Goal: Task Accomplishment & Management: Manage account settings

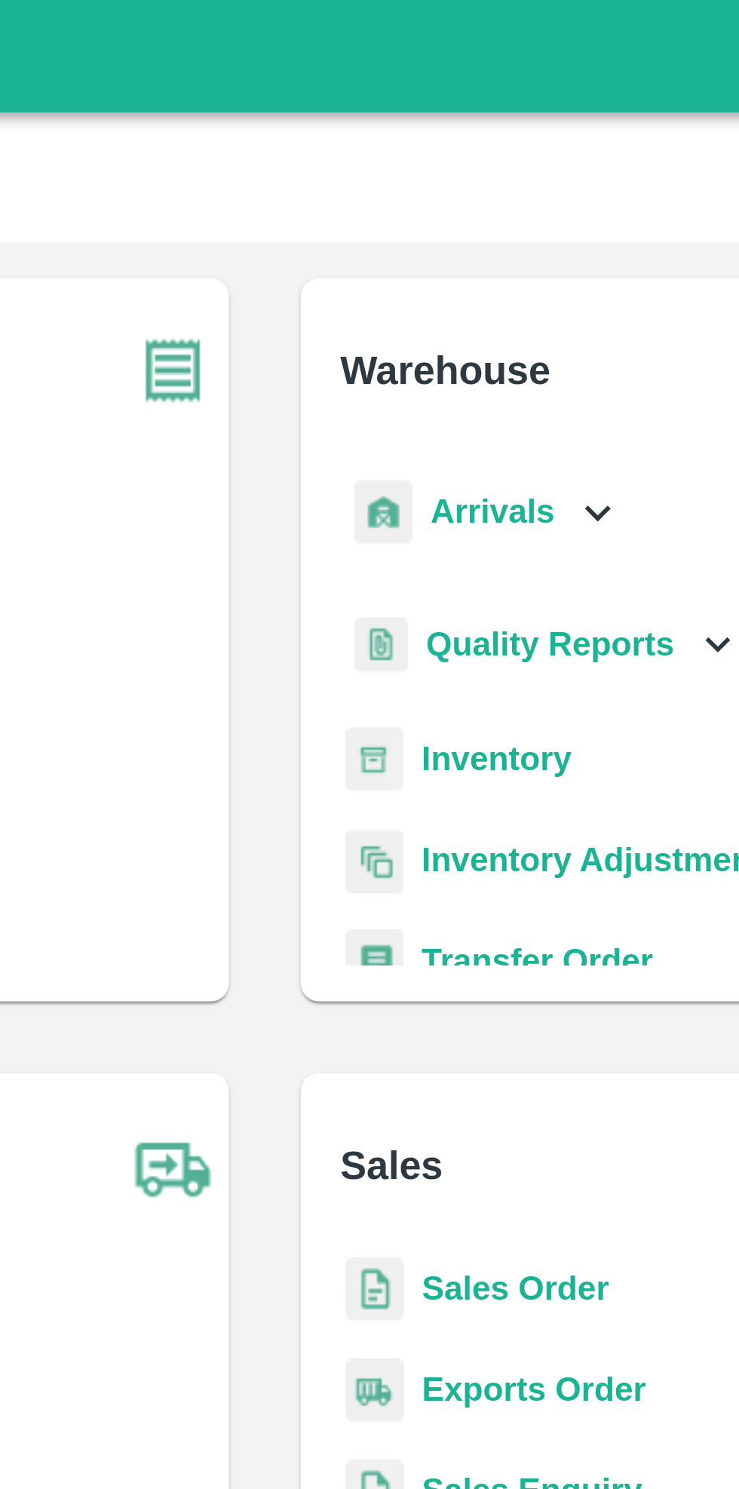
click at [456, 164] on p "Arrivals" at bounding box center [445, 172] width 41 height 17
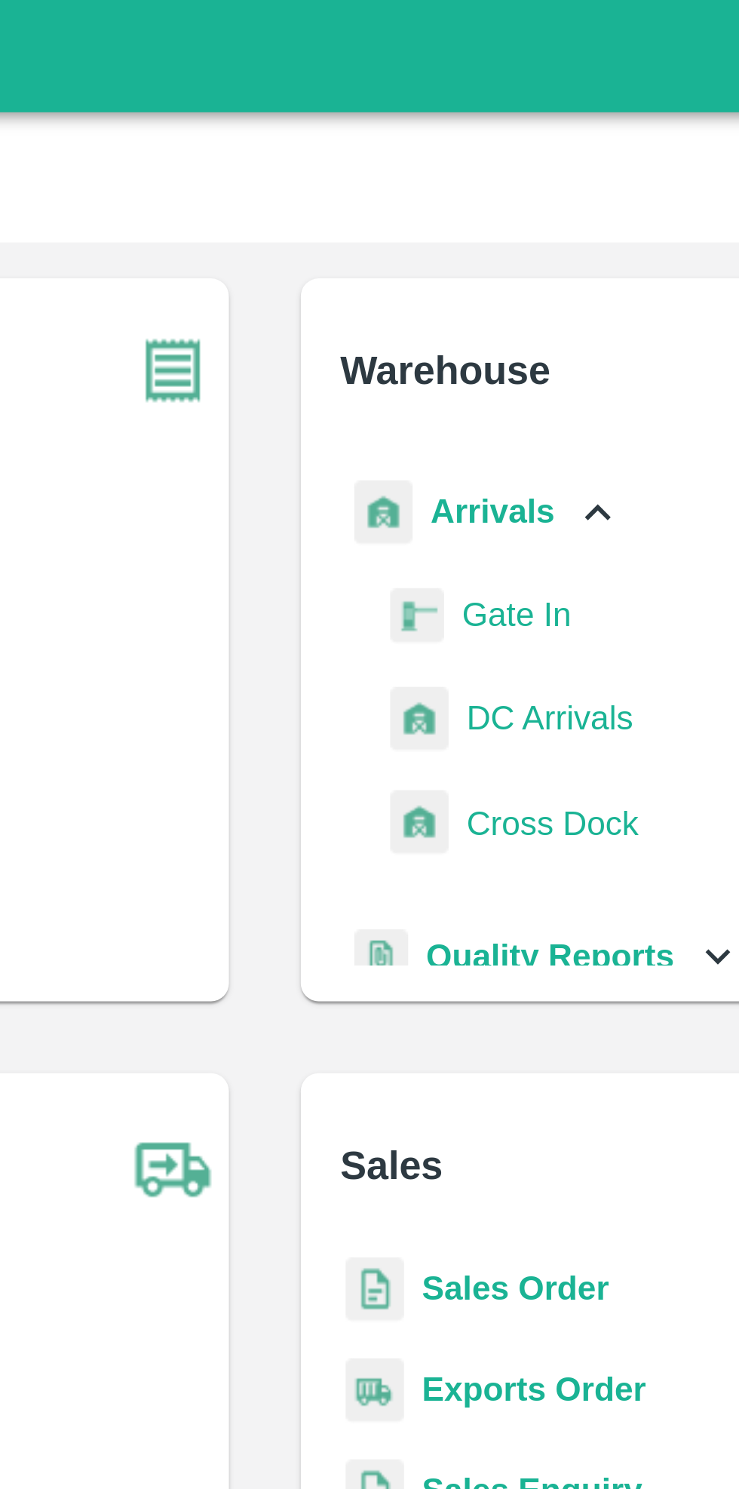
click at [468, 241] on span "DC Arrivals" at bounding box center [465, 241] width 56 height 17
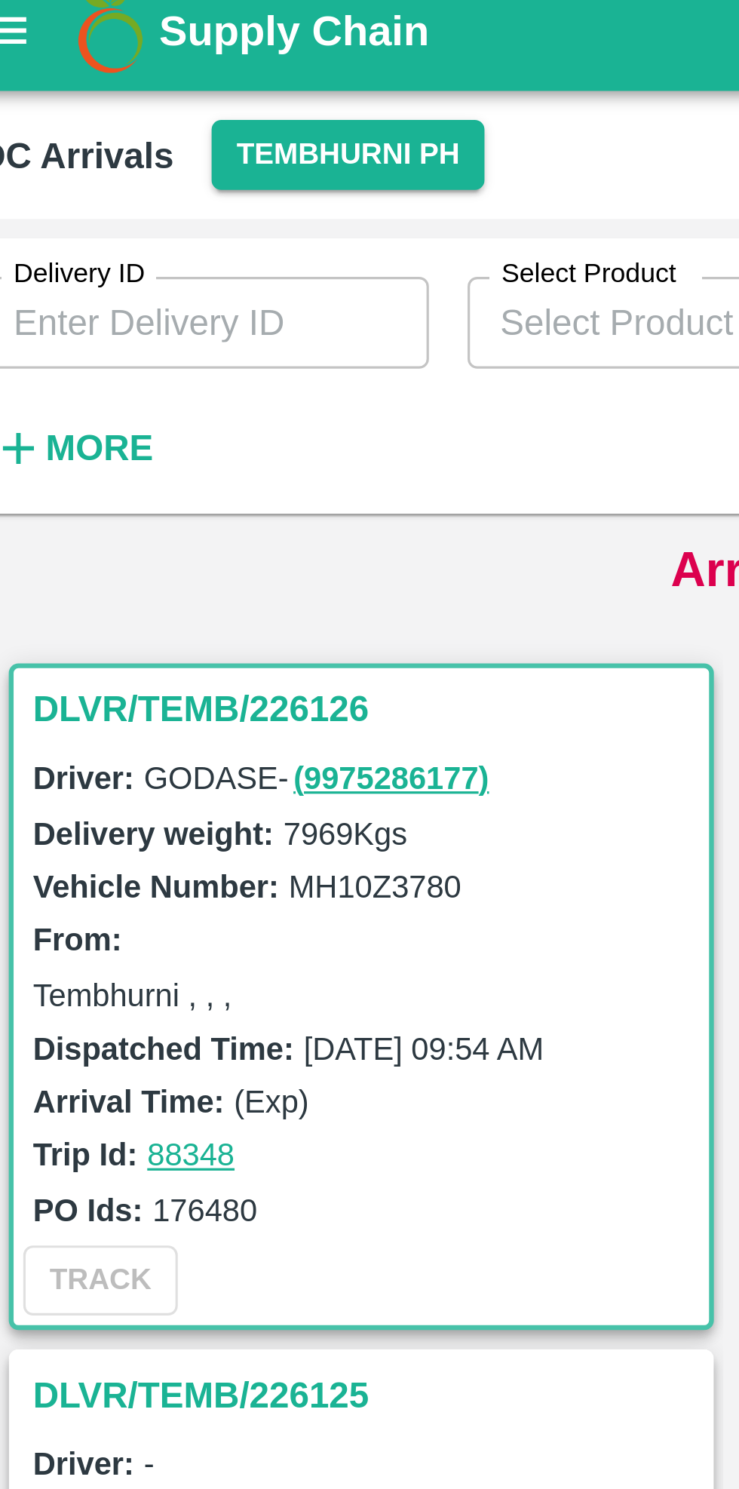
click at [48, 151] on strong "More" at bounding box center [49, 149] width 34 height 12
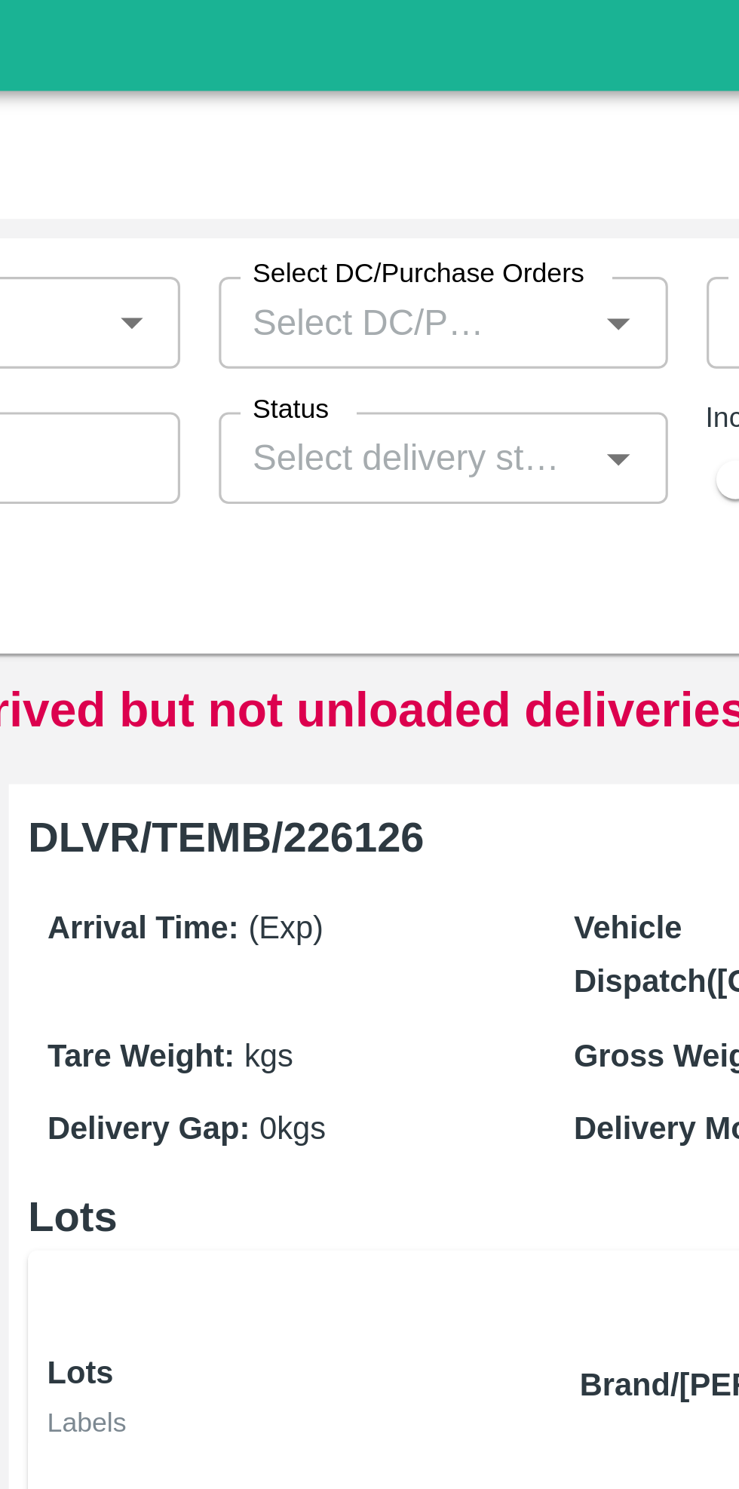
click at [412, 153] on input "Status" at bounding box center [374, 153] width 106 height 20
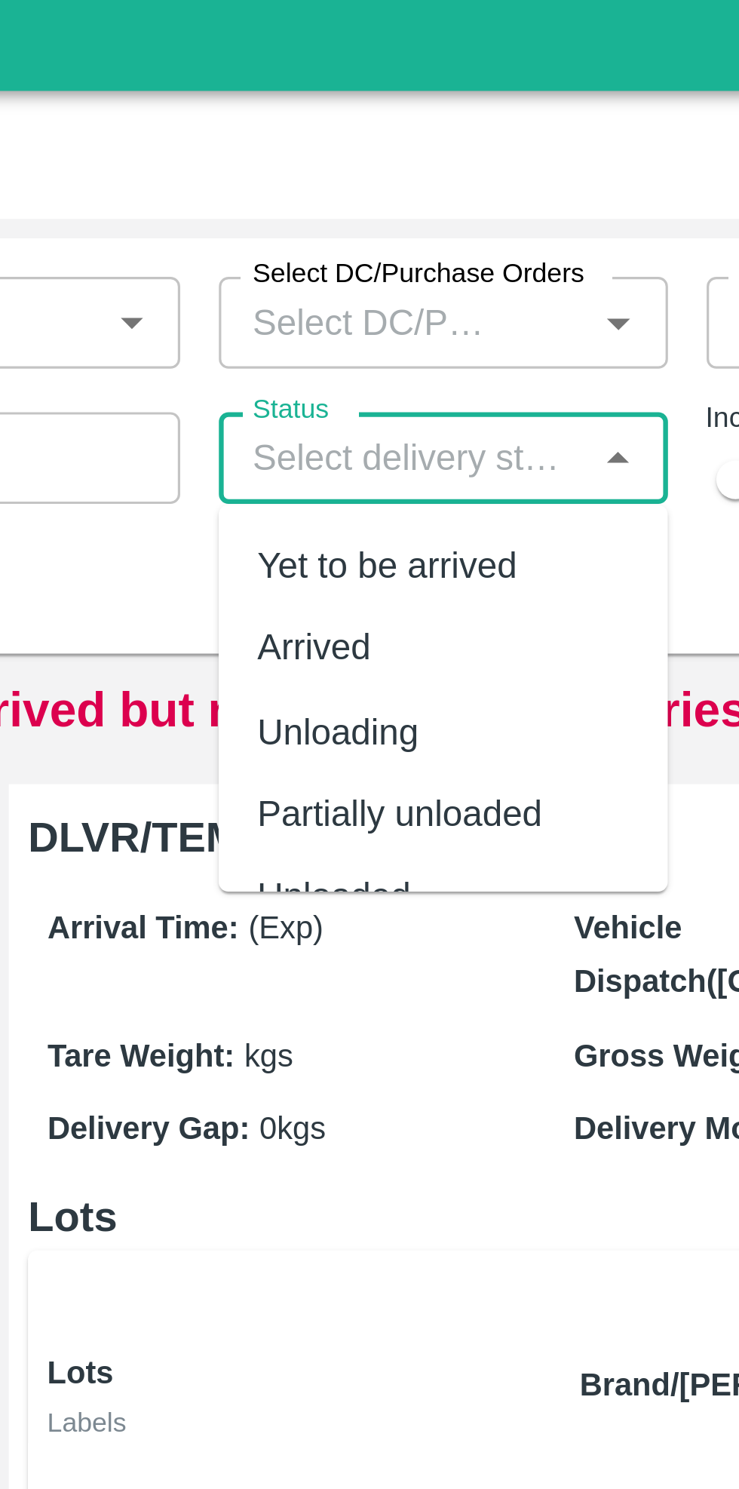
click at [395, 186] on div "Yet to be arrived" at bounding box center [368, 185] width 81 height 17
type input "Yet to be arrived"
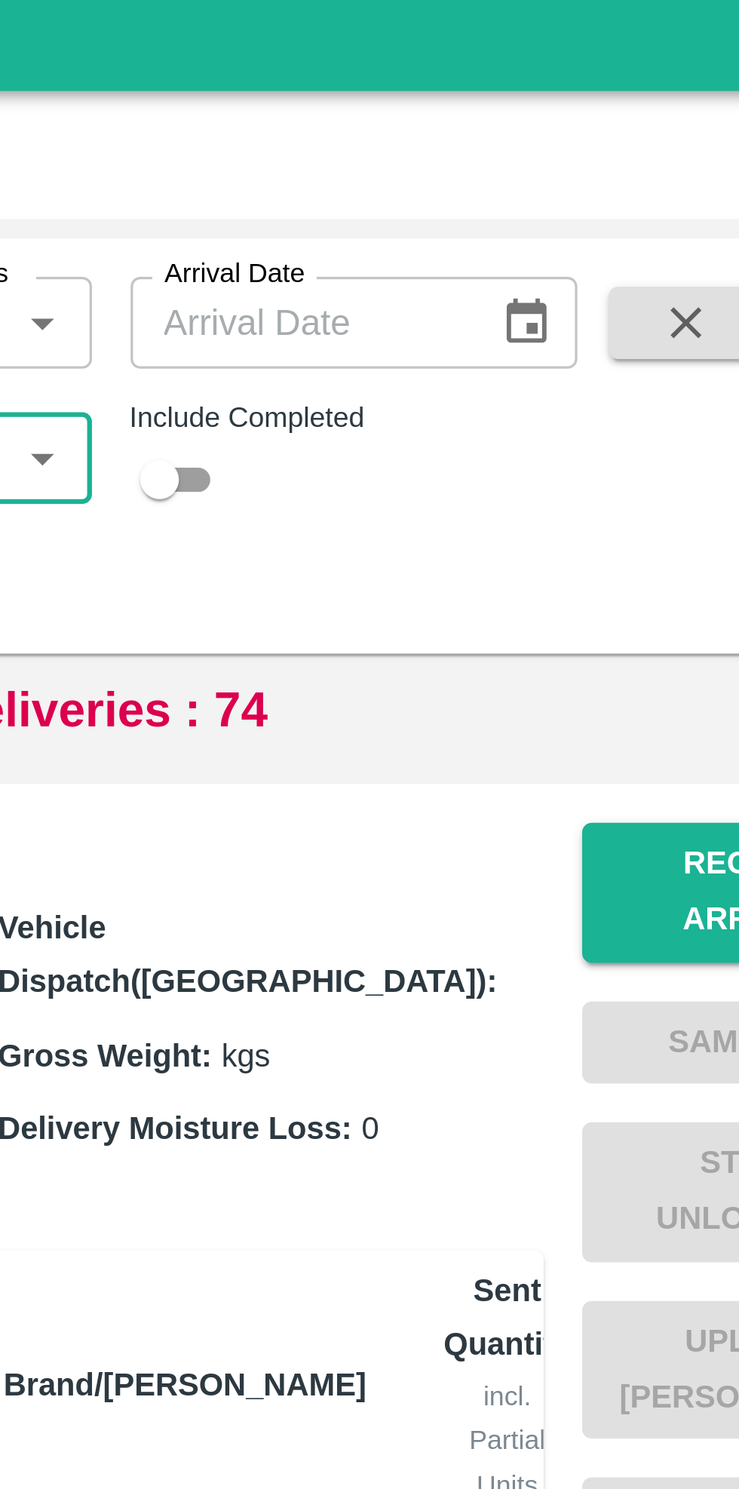
click at [485, 161] on input "checkbox" at bounding box center [477, 159] width 54 height 18
checkbox input "true"
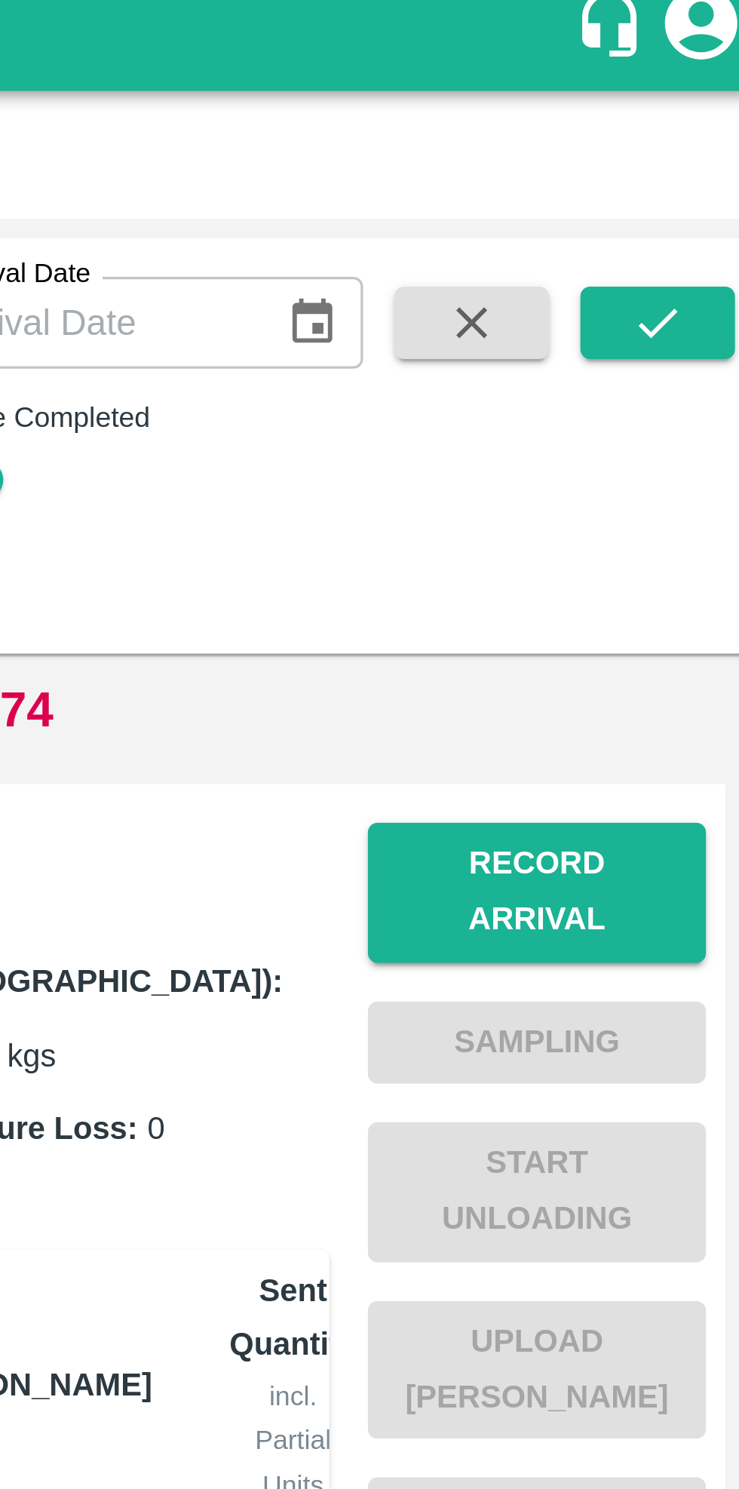
click at [703, 107] on icon "submit" at bounding box center [700, 110] width 17 height 17
click at [695, 100] on button "submit" at bounding box center [700, 110] width 48 height 23
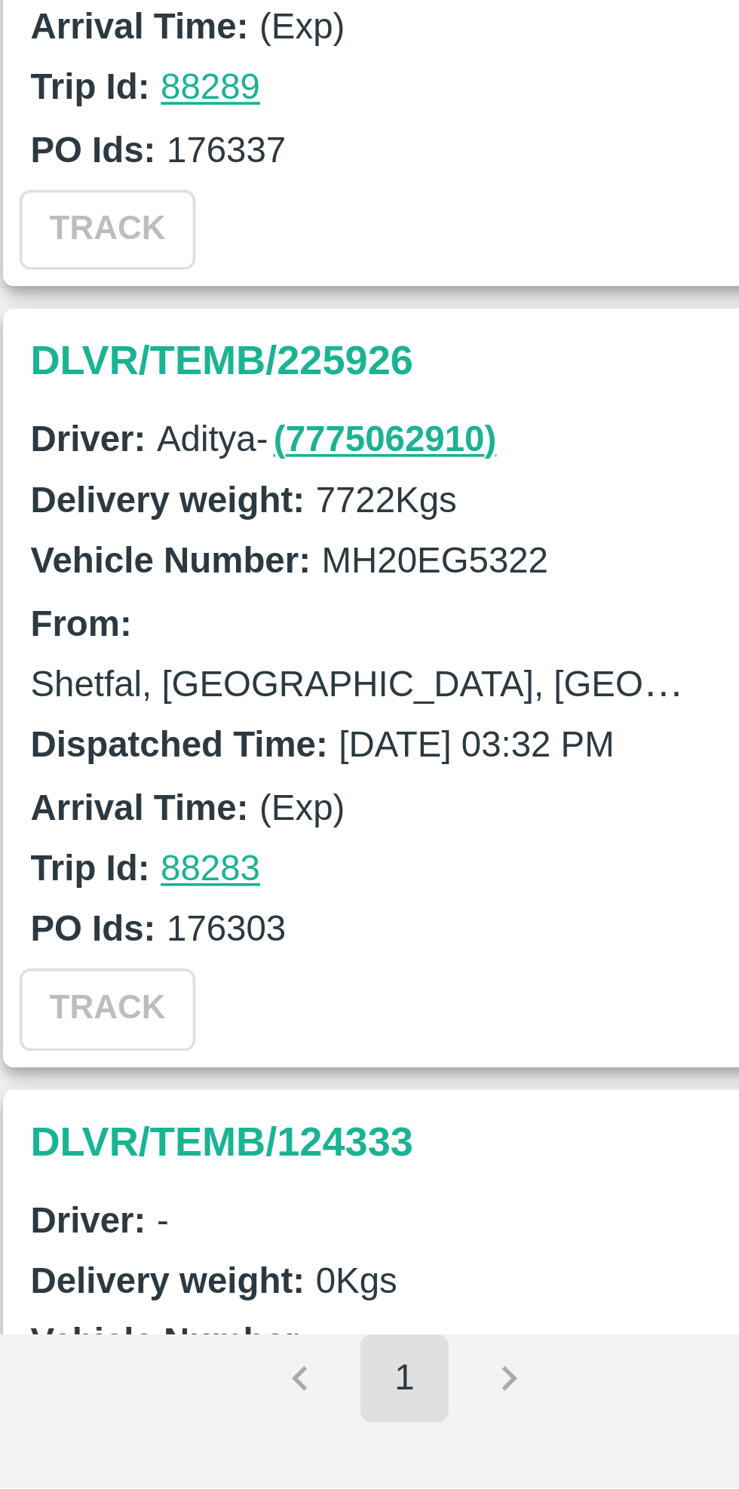
scroll to position [2268, 0]
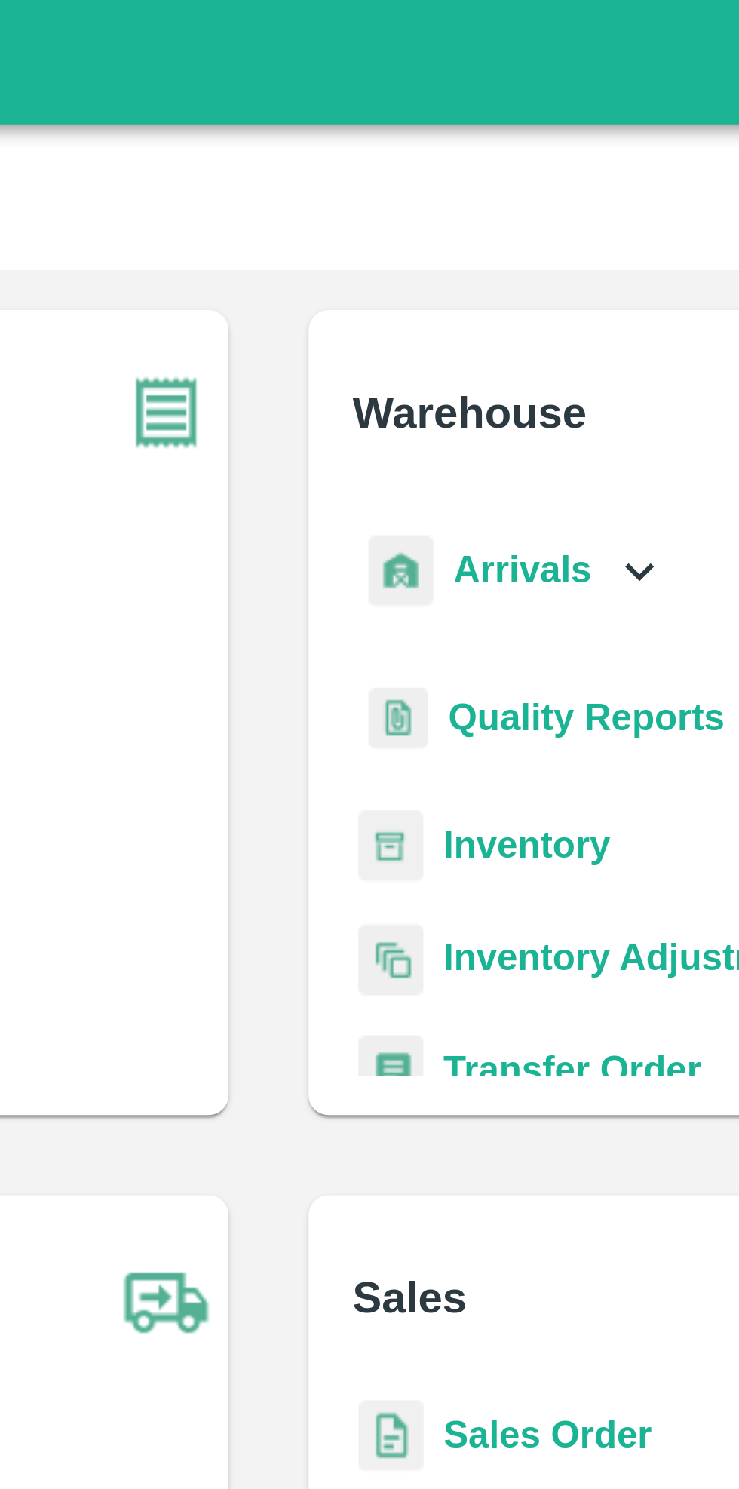
click at [480, 173] on icon at bounding box center [481, 172] width 17 height 17
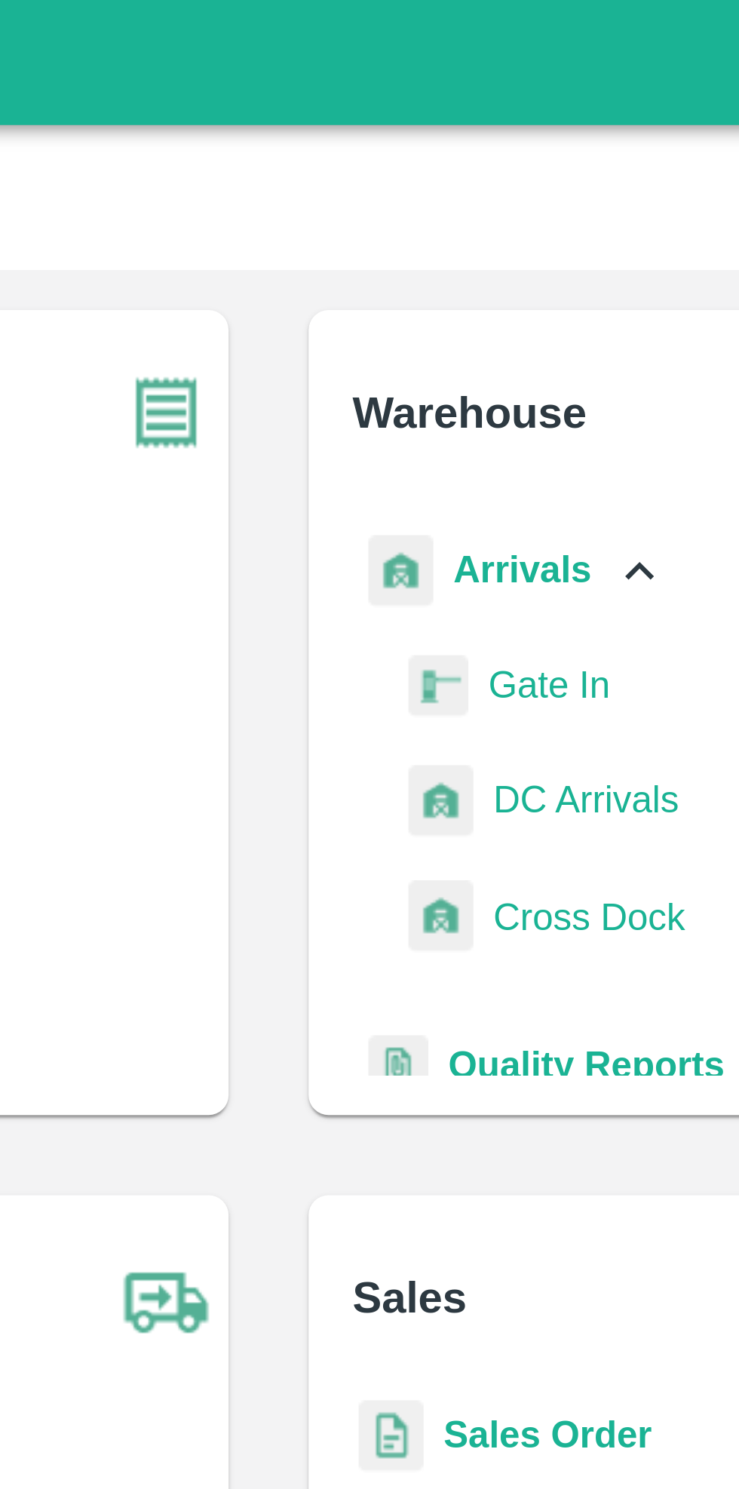
click at [460, 243] on span "DC Arrivals" at bounding box center [465, 241] width 56 height 17
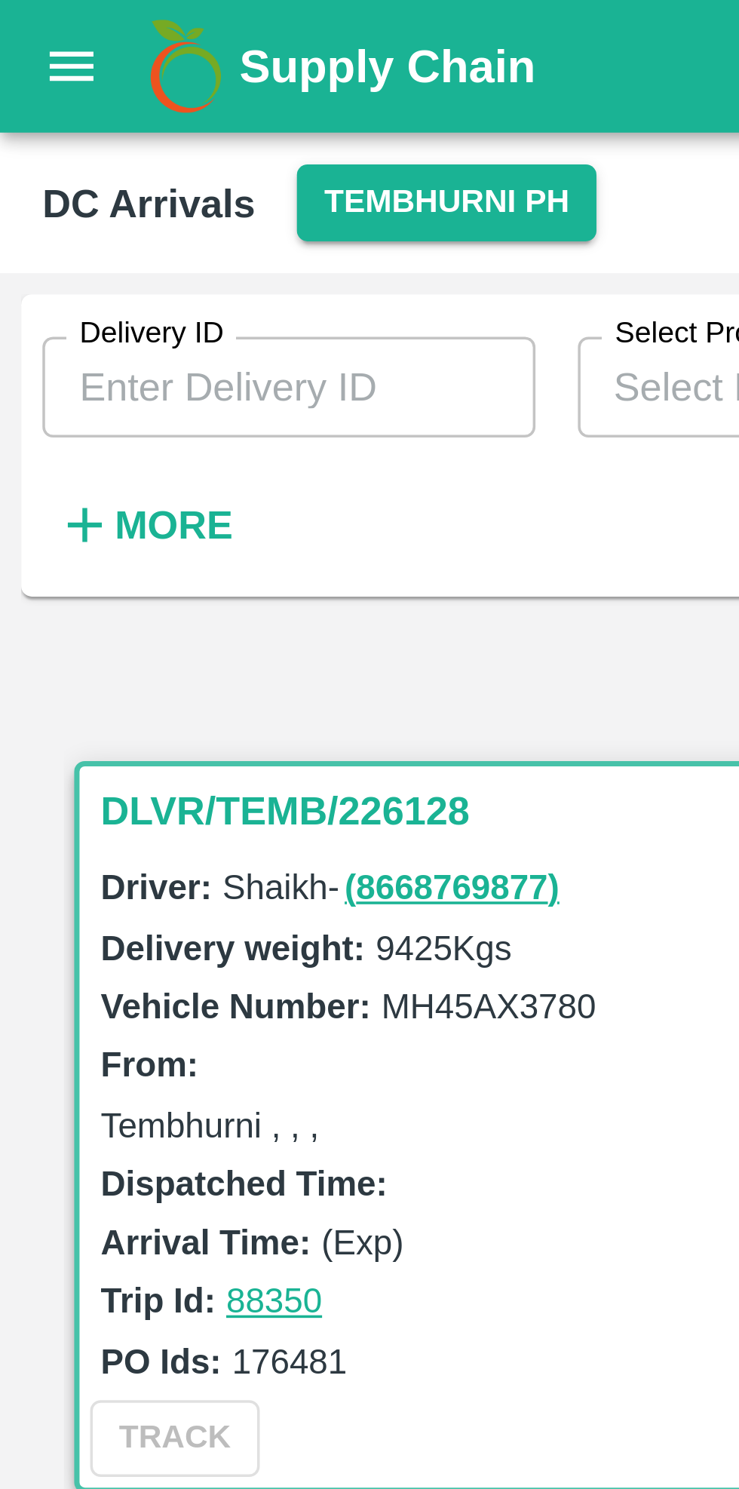
click at [133, 55] on button "Tembhurni PH" at bounding box center [126, 58] width 84 height 22
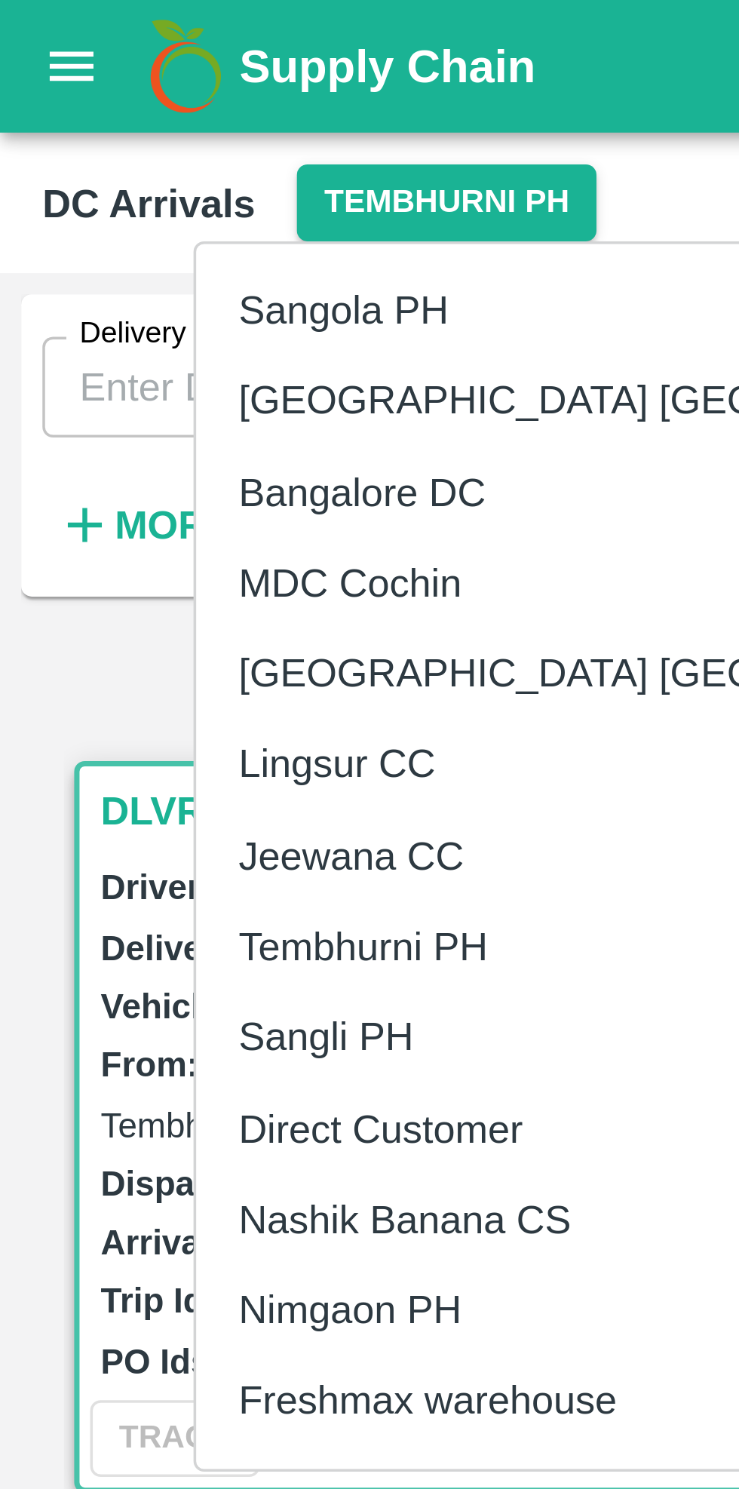
click at [135, 342] on li "Nashik Banana CS" at bounding box center [186, 347] width 260 height 26
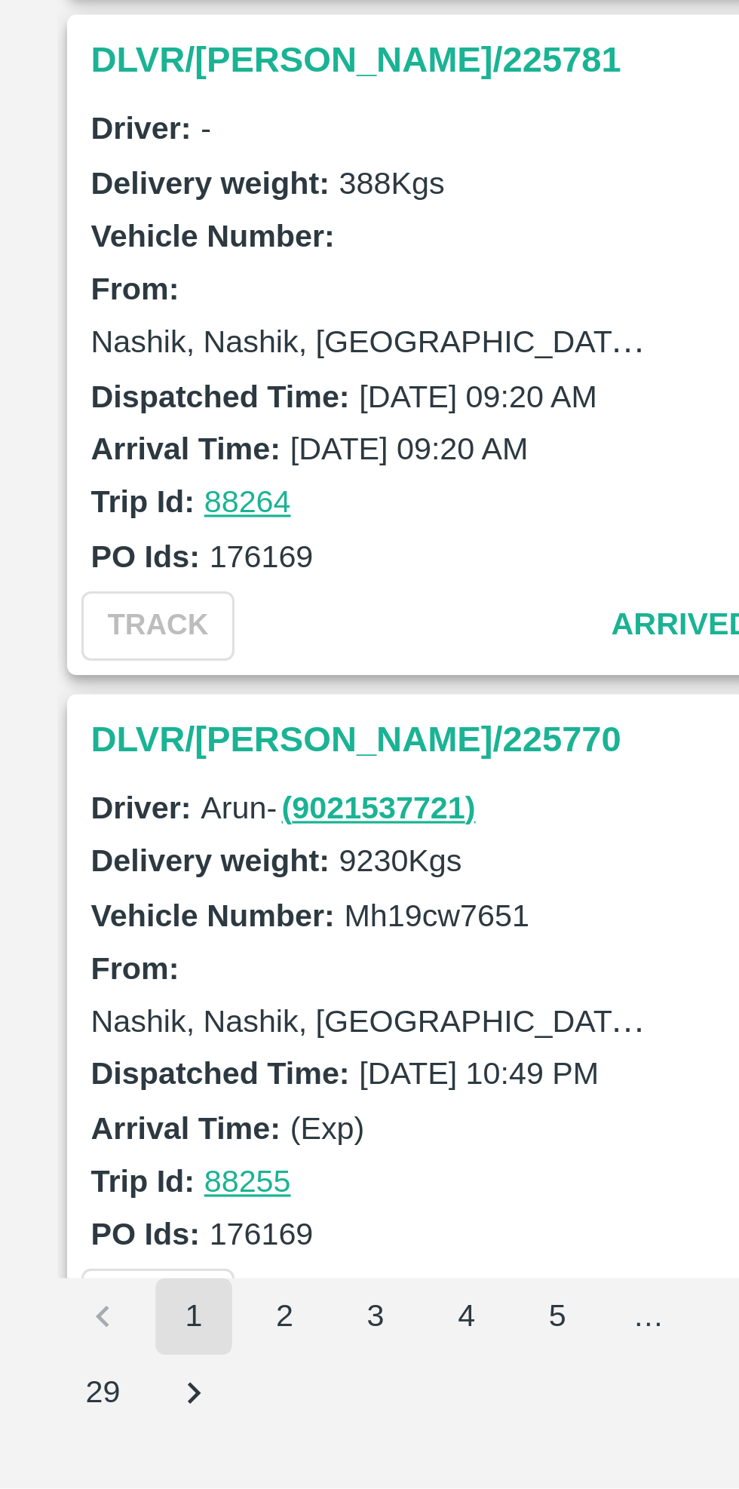
scroll to position [3041, 0]
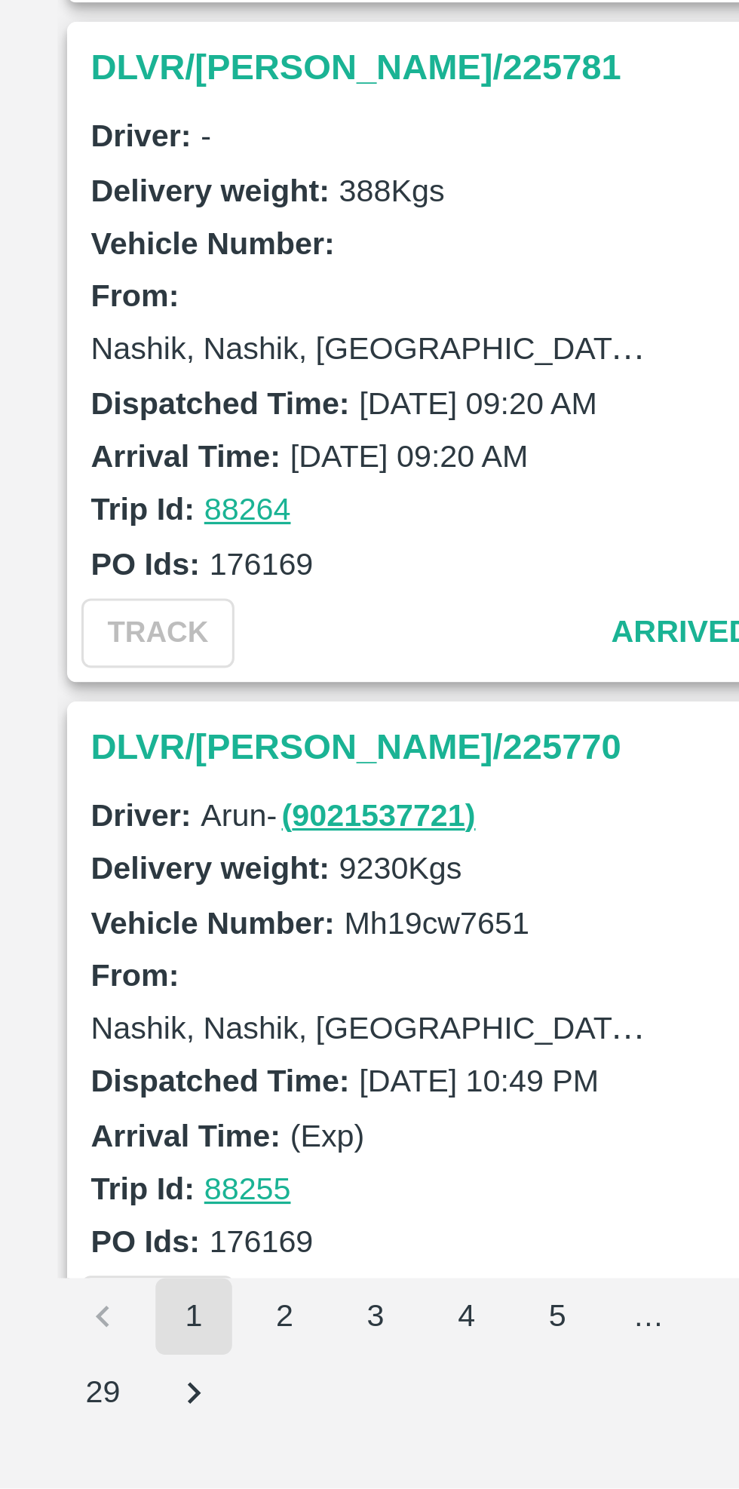
click at [63, 1245] on h3 "DLVR/NASH/225770" at bounding box center [134, 1255] width 210 height 20
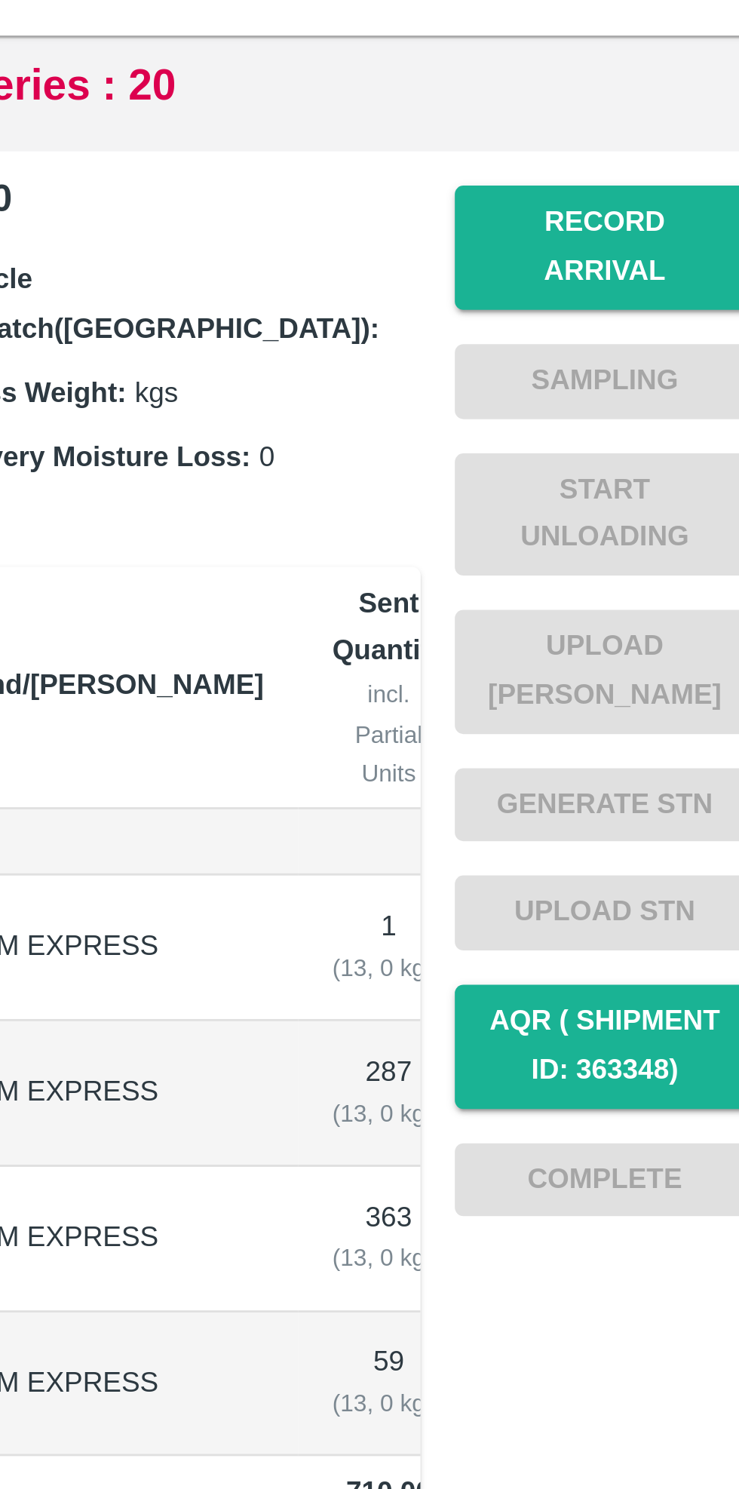
click at [660, 238] on button "Record Arrival" at bounding box center [662, 245] width 106 height 44
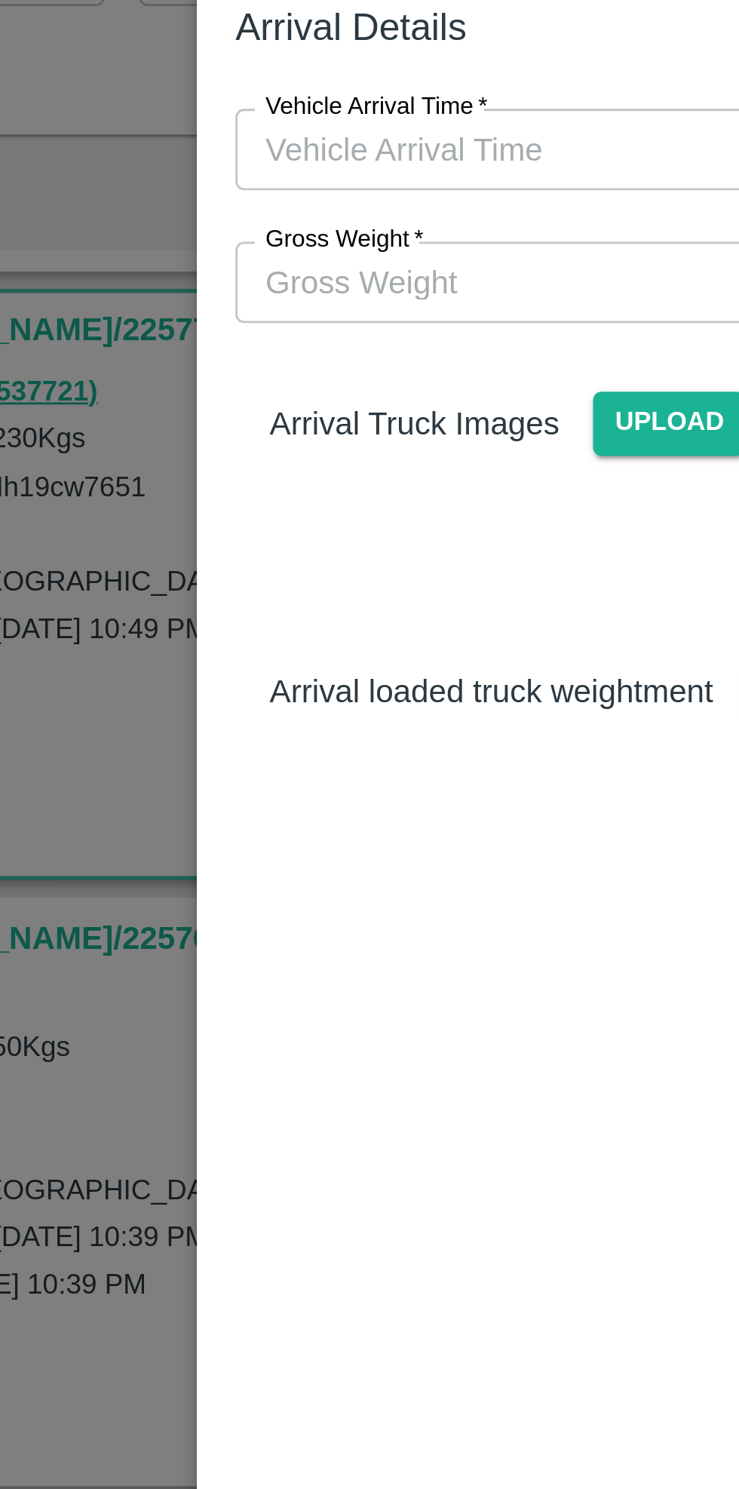
click at [309, 173] on input "Vehicle Arrival Time   *" at bounding box center [364, 175] width 332 height 29
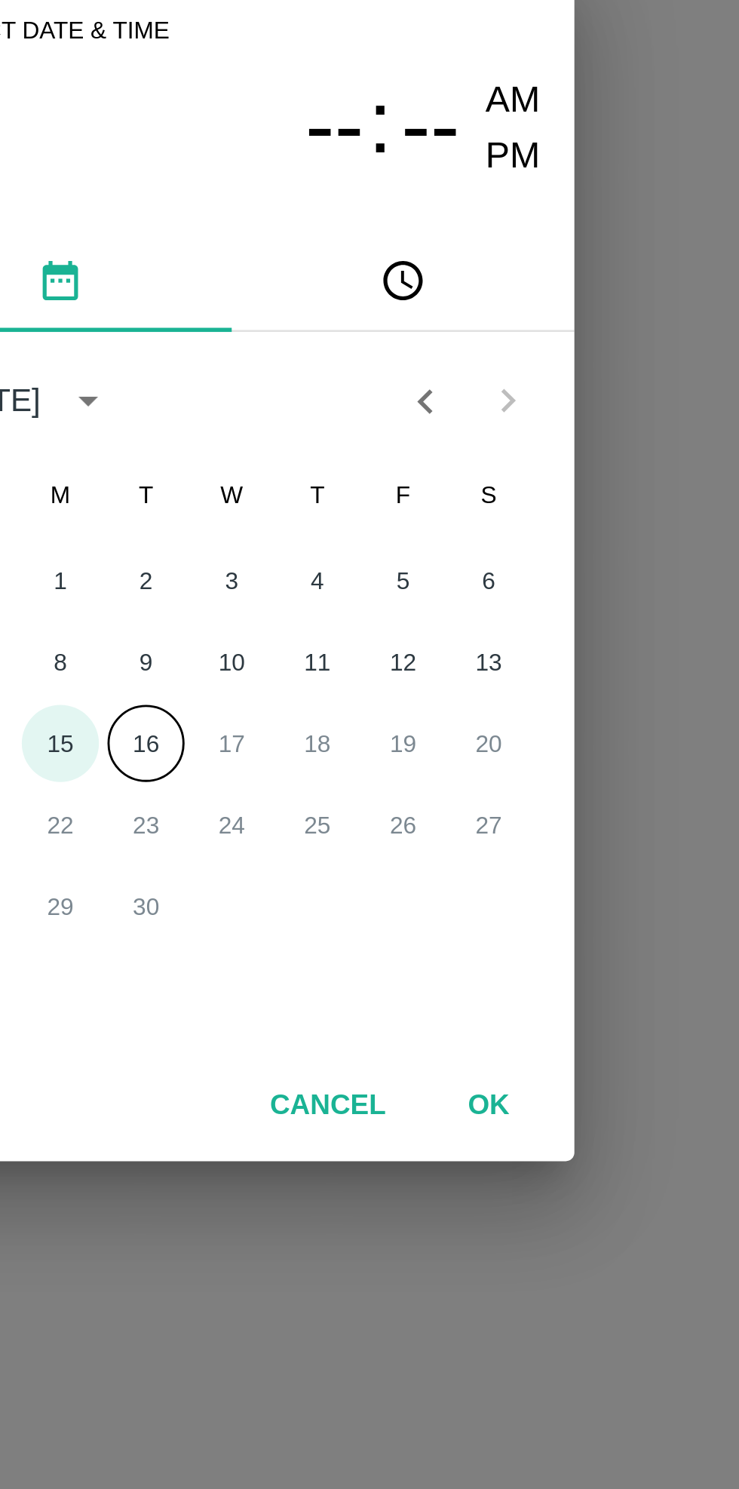
click at [315, 810] on button "15" at bounding box center [309, 807] width 27 height 27
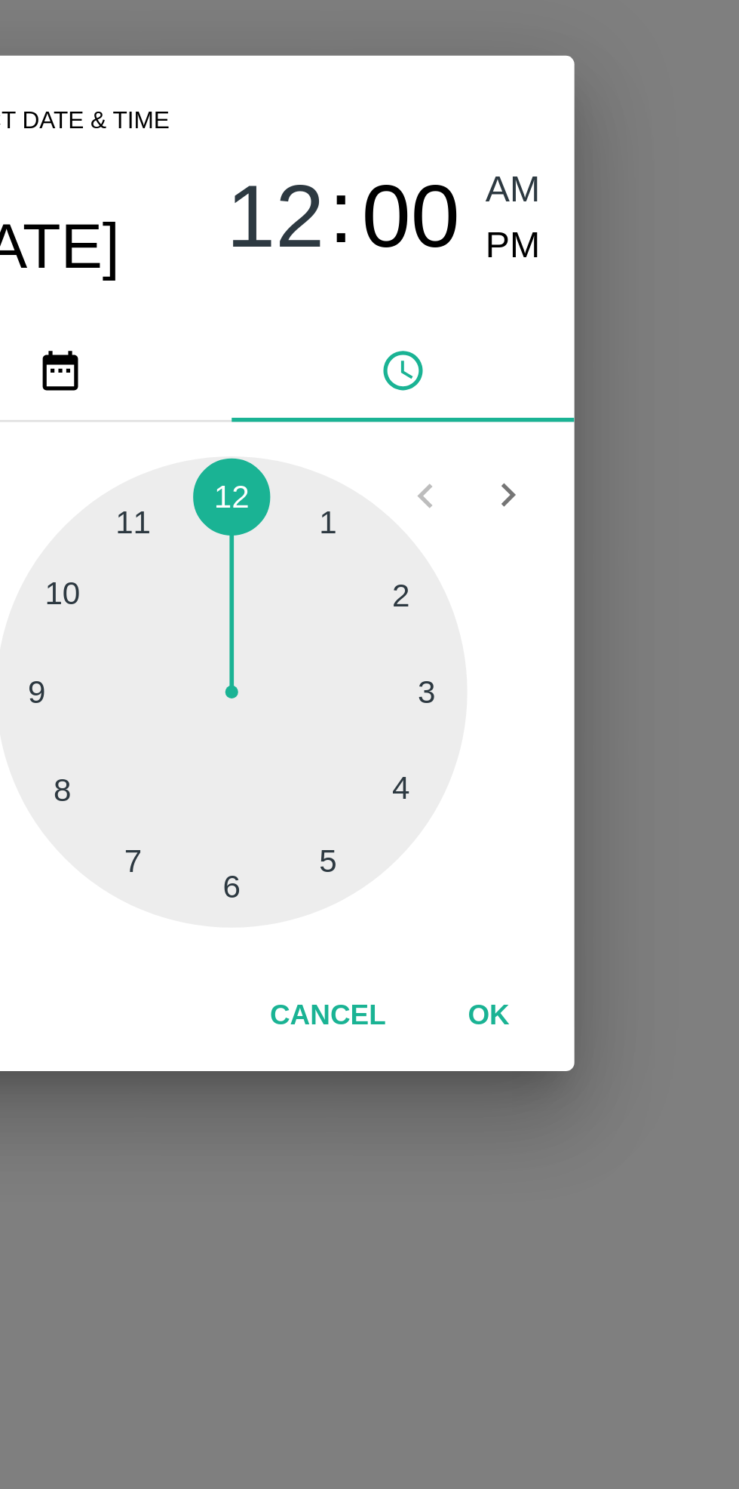
click at [305, 791] on div at bounding box center [370, 790] width 166 height 166
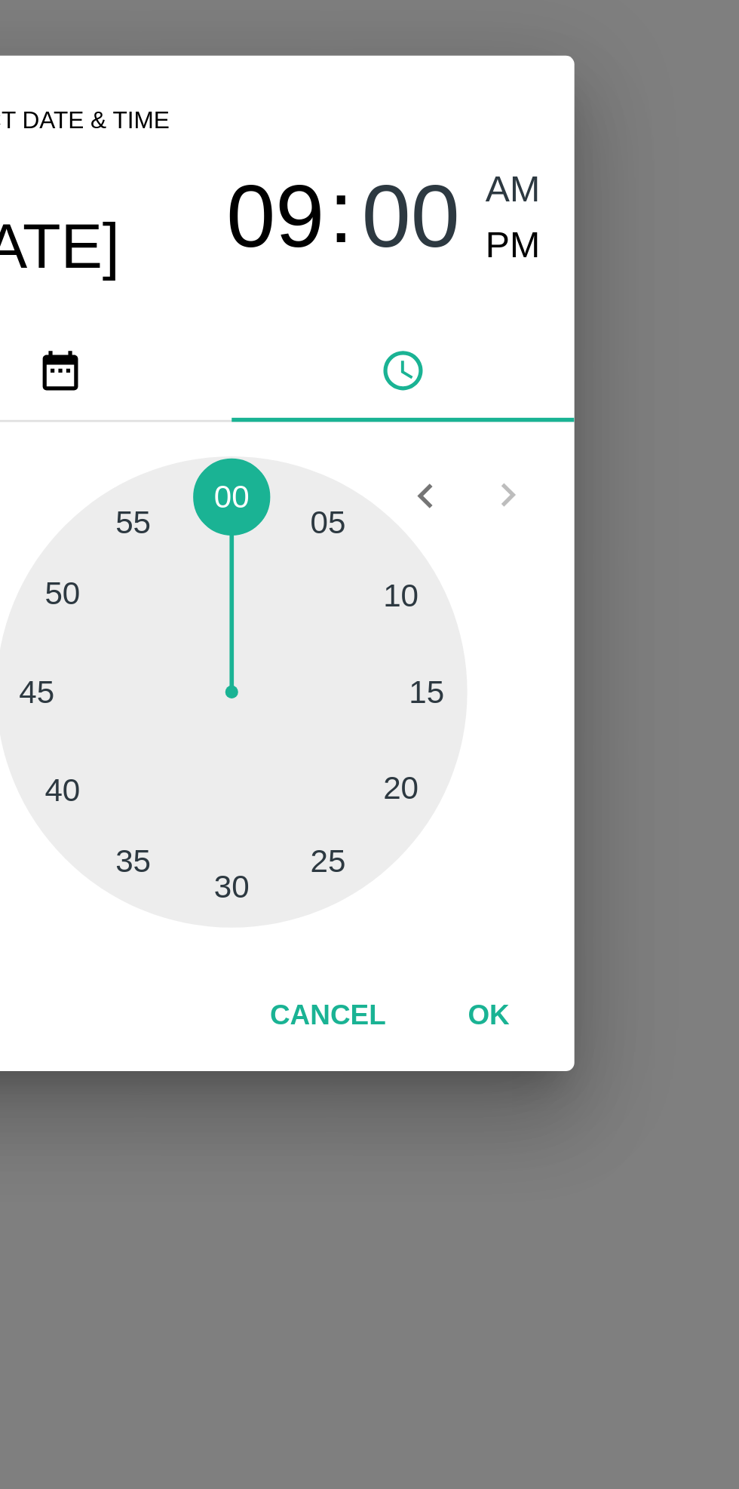
type input "15/09/2025 09:00 AM"
click at [459, 904] on button "OK" at bounding box center [460, 904] width 48 height 26
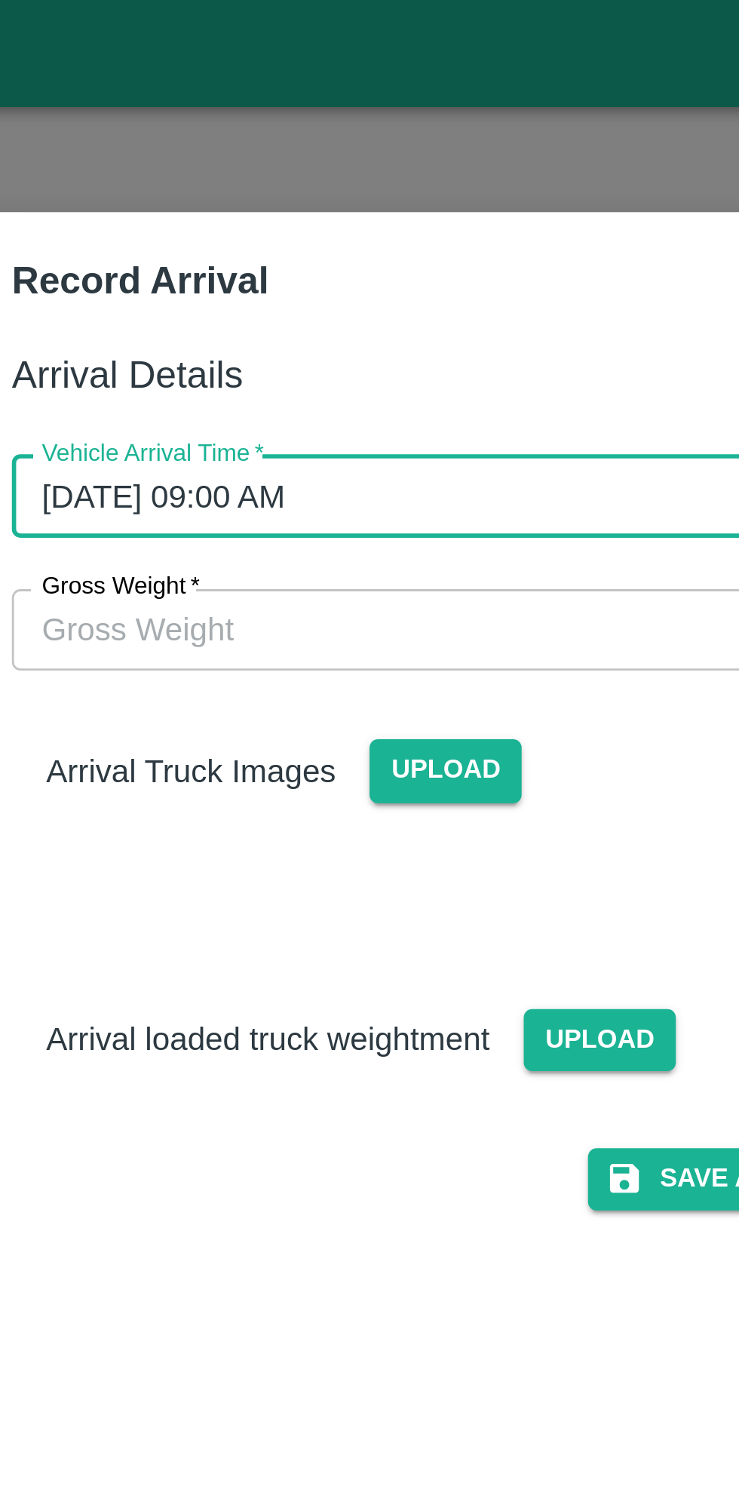
click at [255, 227] on input "Gross Weight   *" at bounding box center [354, 221] width 312 height 29
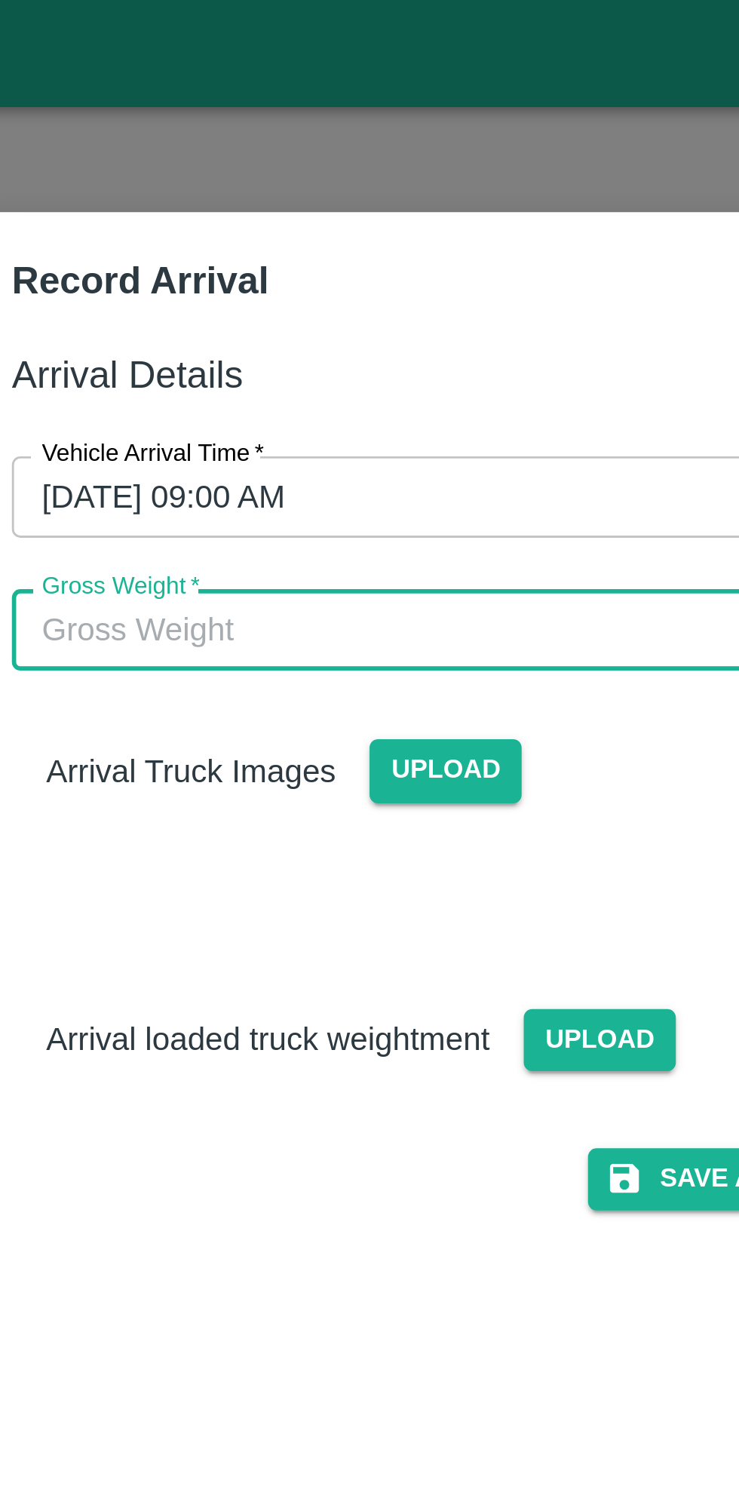
click at [315, 220] on input "Gross Weight   *" at bounding box center [354, 221] width 312 height 29
type input "16095"
click at [353, 273] on span "Upload" at bounding box center [351, 271] width 54 height 22
click at [0, 0] on input "Upload" at bounding box center [0, 0] width 0 height 0
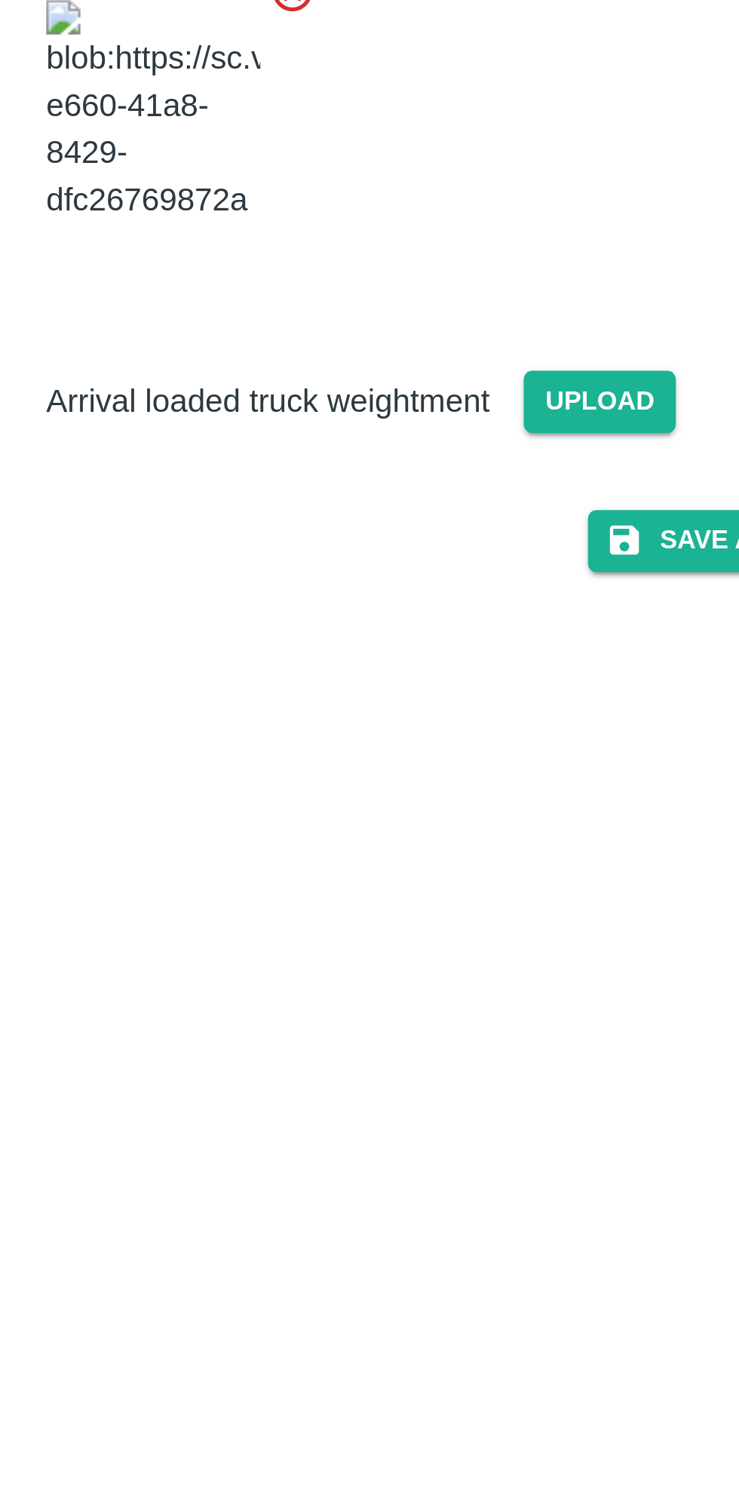
click at [400, 484] on span "Upload" at bounding box center [406, 473] width 54 height 22
click at [0, 0] on input "Upload" at bounding box center [0, 0] width 0 height 0
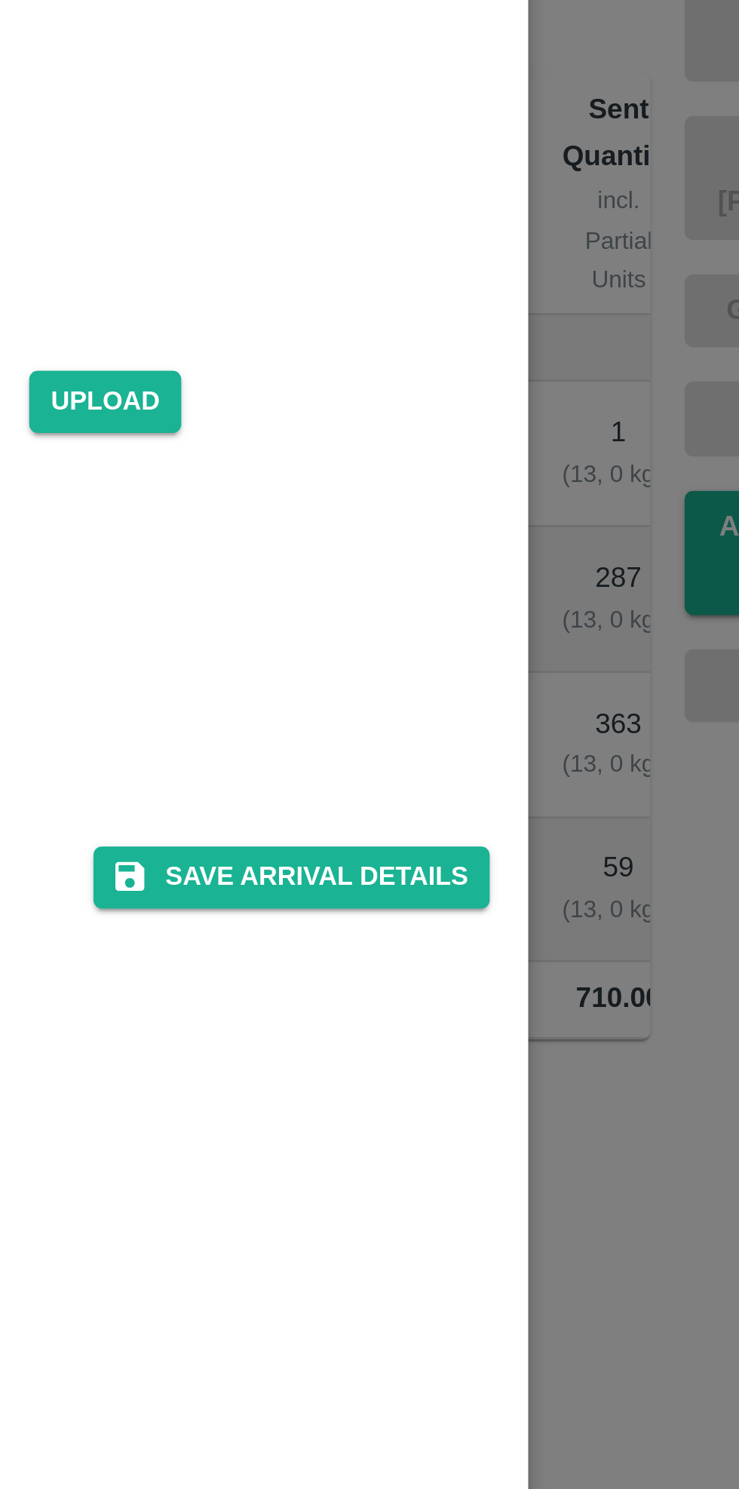
click at [480, 651] on button "Save Arrival Details" at bounding box center [471, 640] width 140 height 22
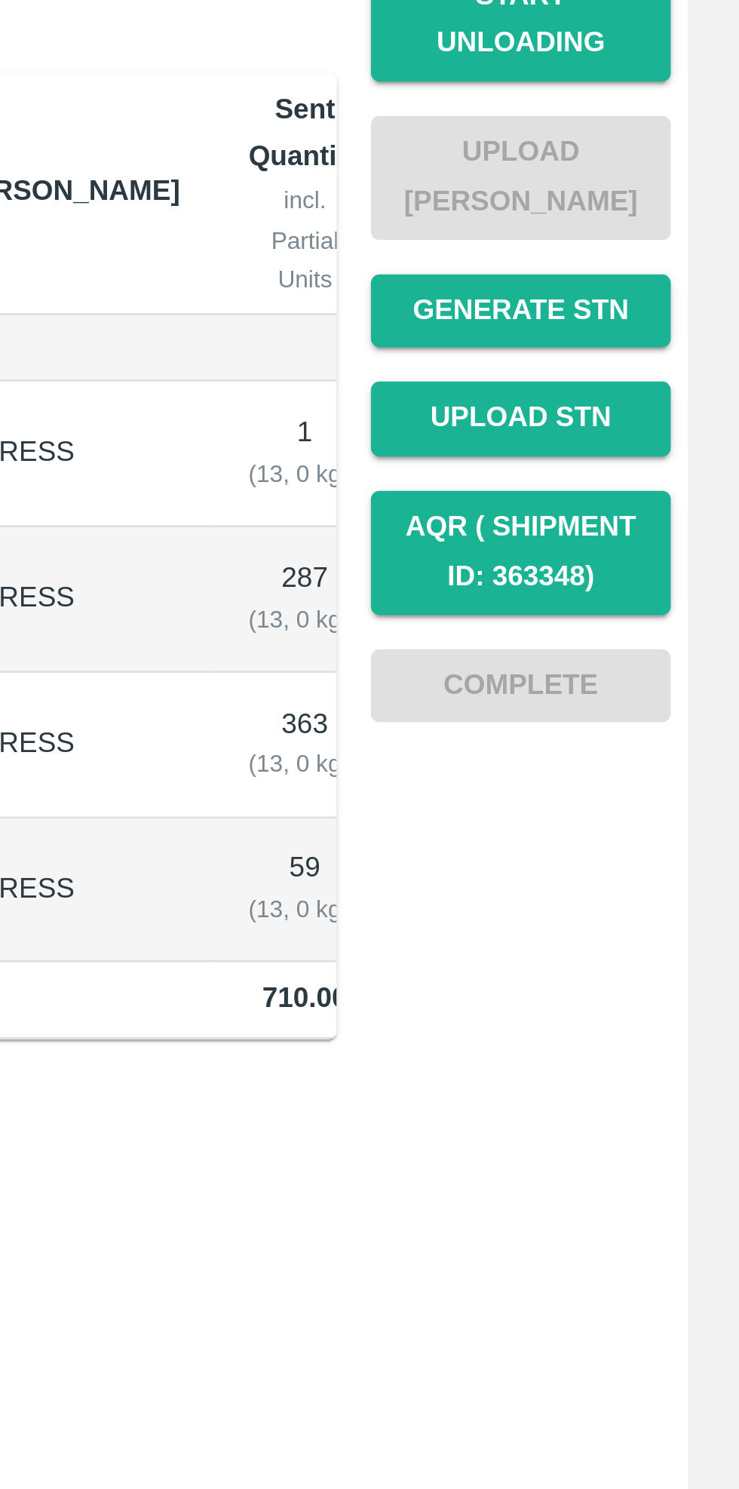
scroll to position [3960, 0]
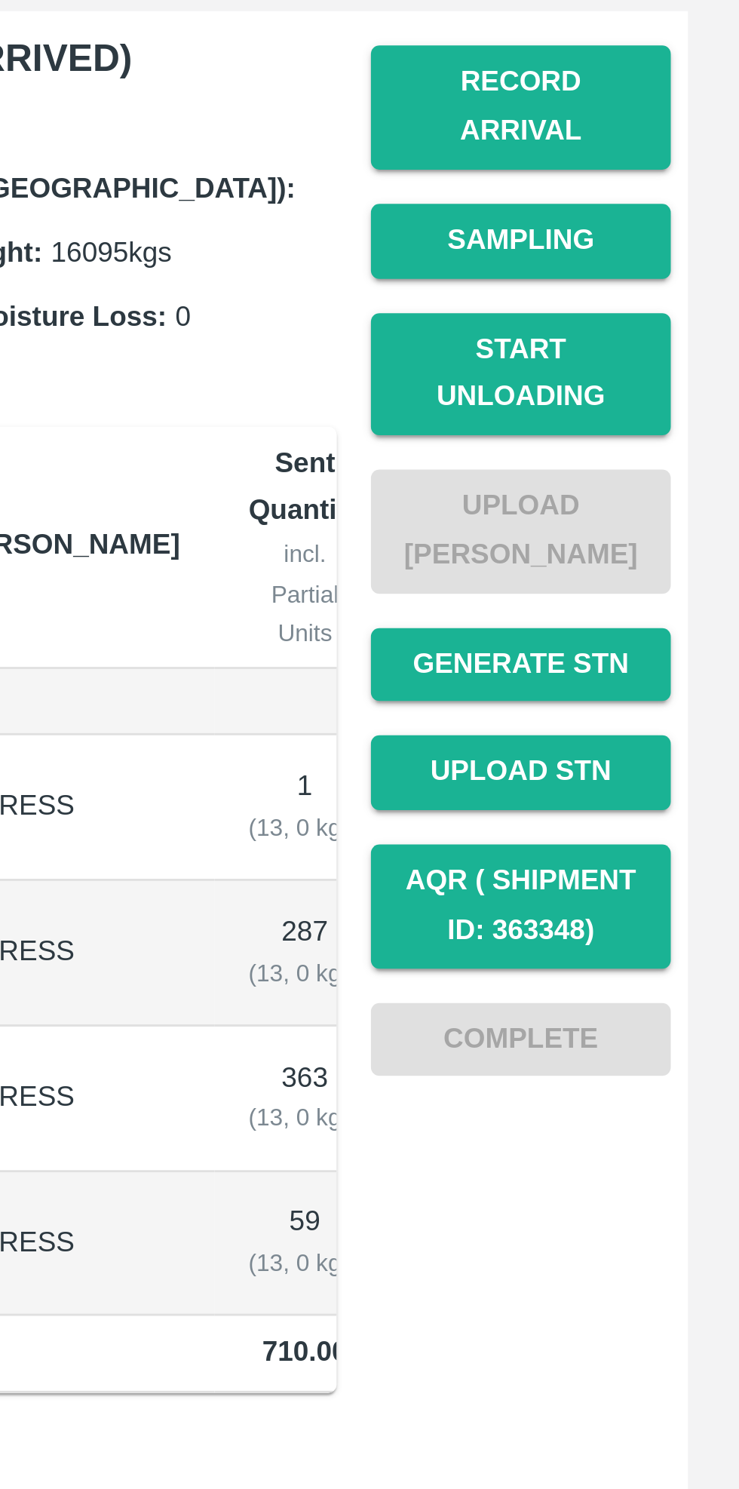
click at [659, 330] on button "Start Unloading" at bounding box center [662, 339] width 106 height 44
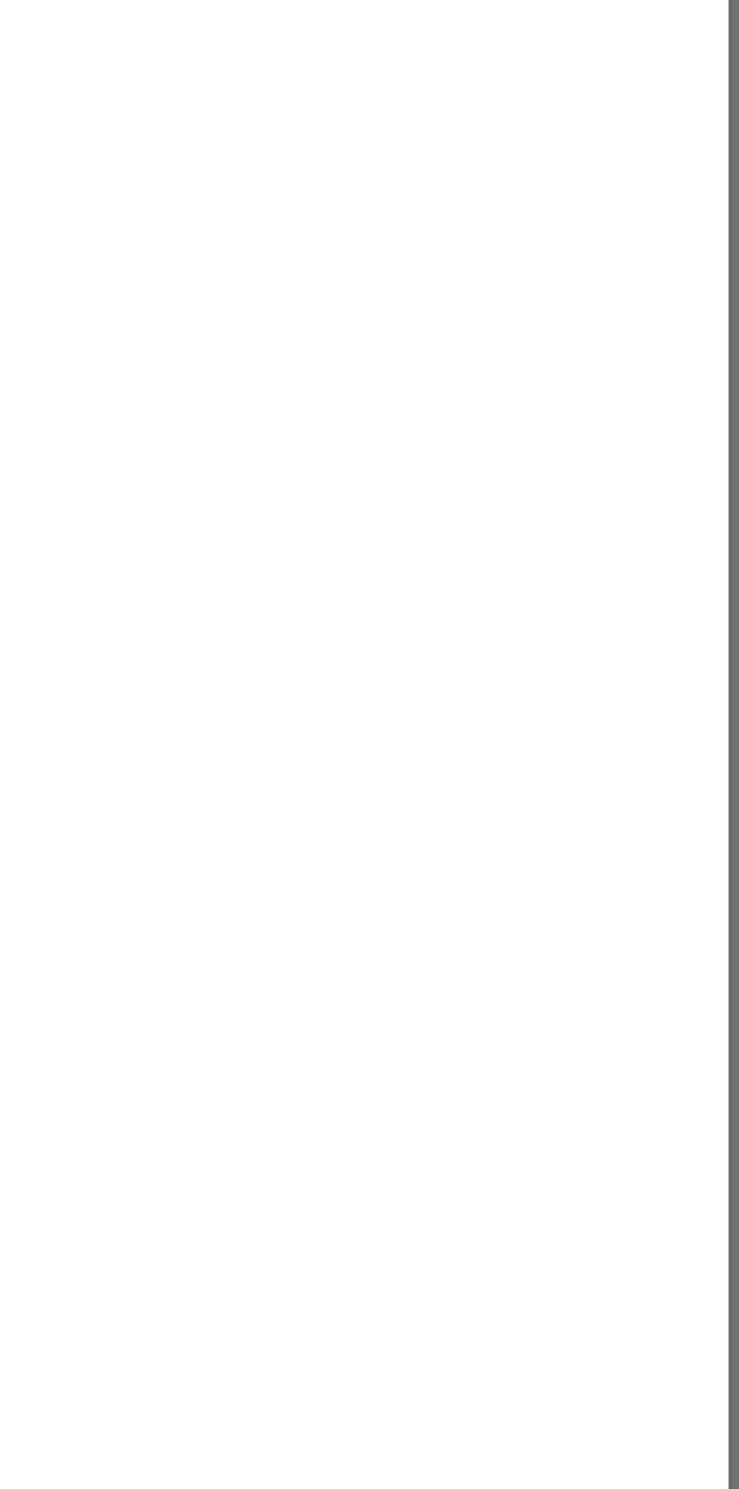
scroll to position [0, 0]
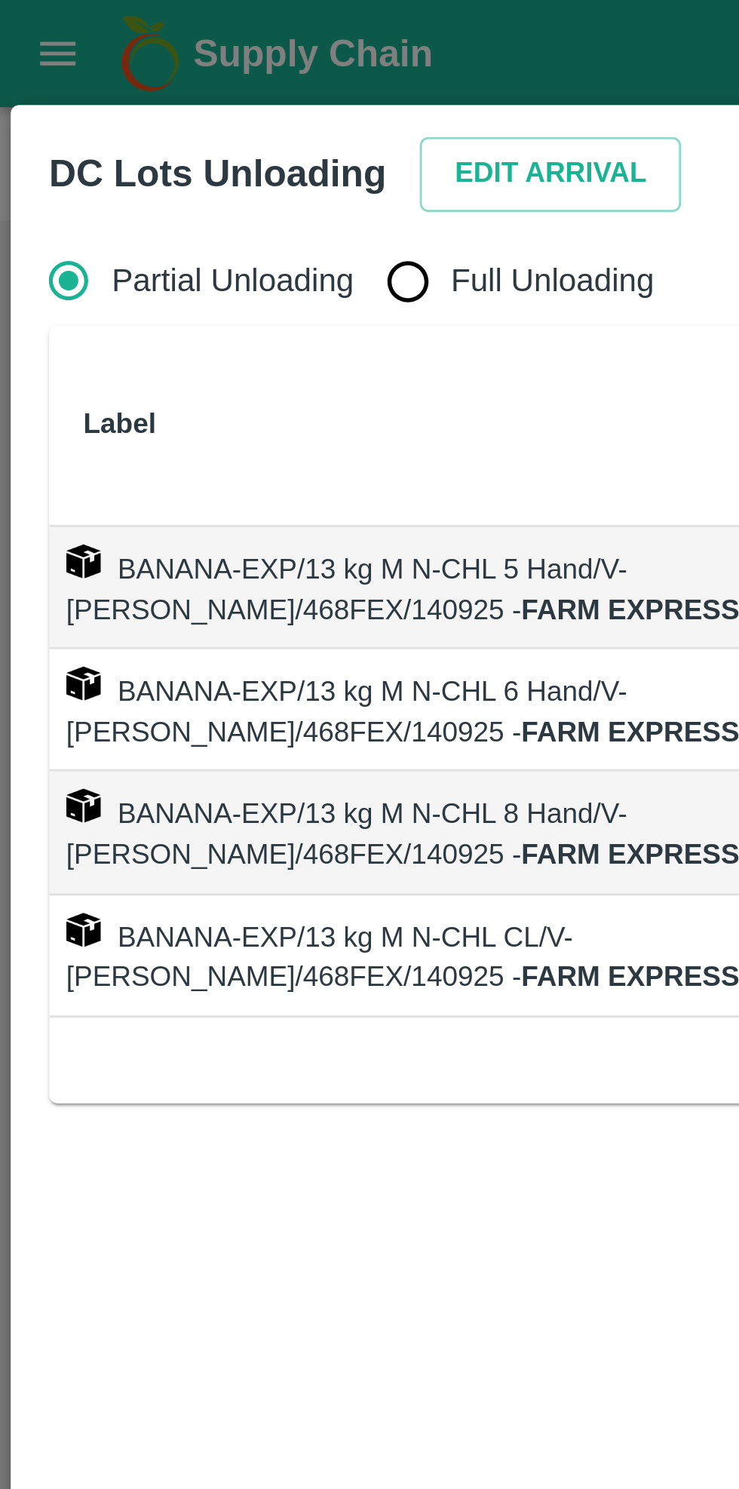
click at [186, 58] on button "Edit Arrival" at bounding box center [194, 61] width 92 height 26
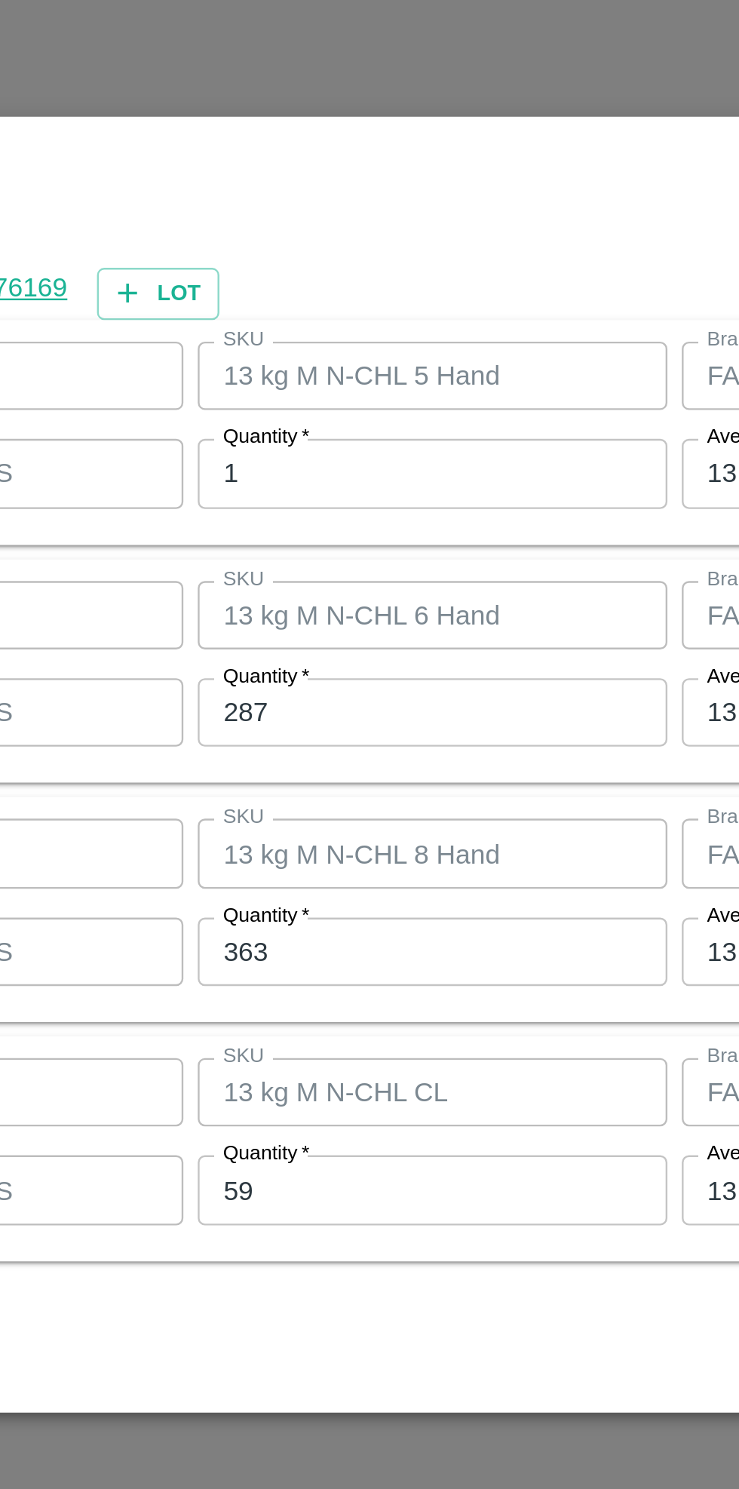
click at [324, 718] on input "287" at bounding box center [342, 722] width 197 height 29
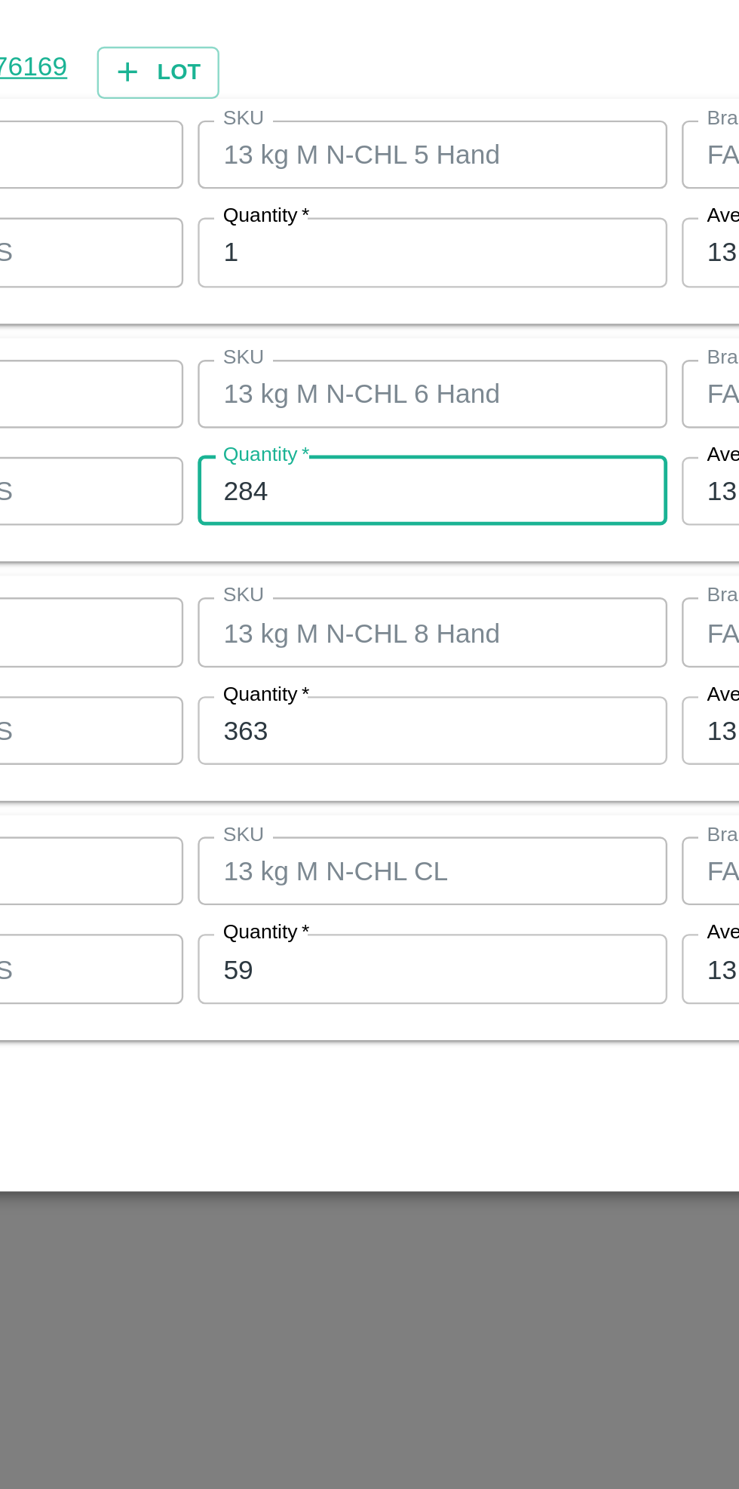
type input "284"
click at [323, 824] on input "363" at bounding box center [342, 823] width 197 height 29
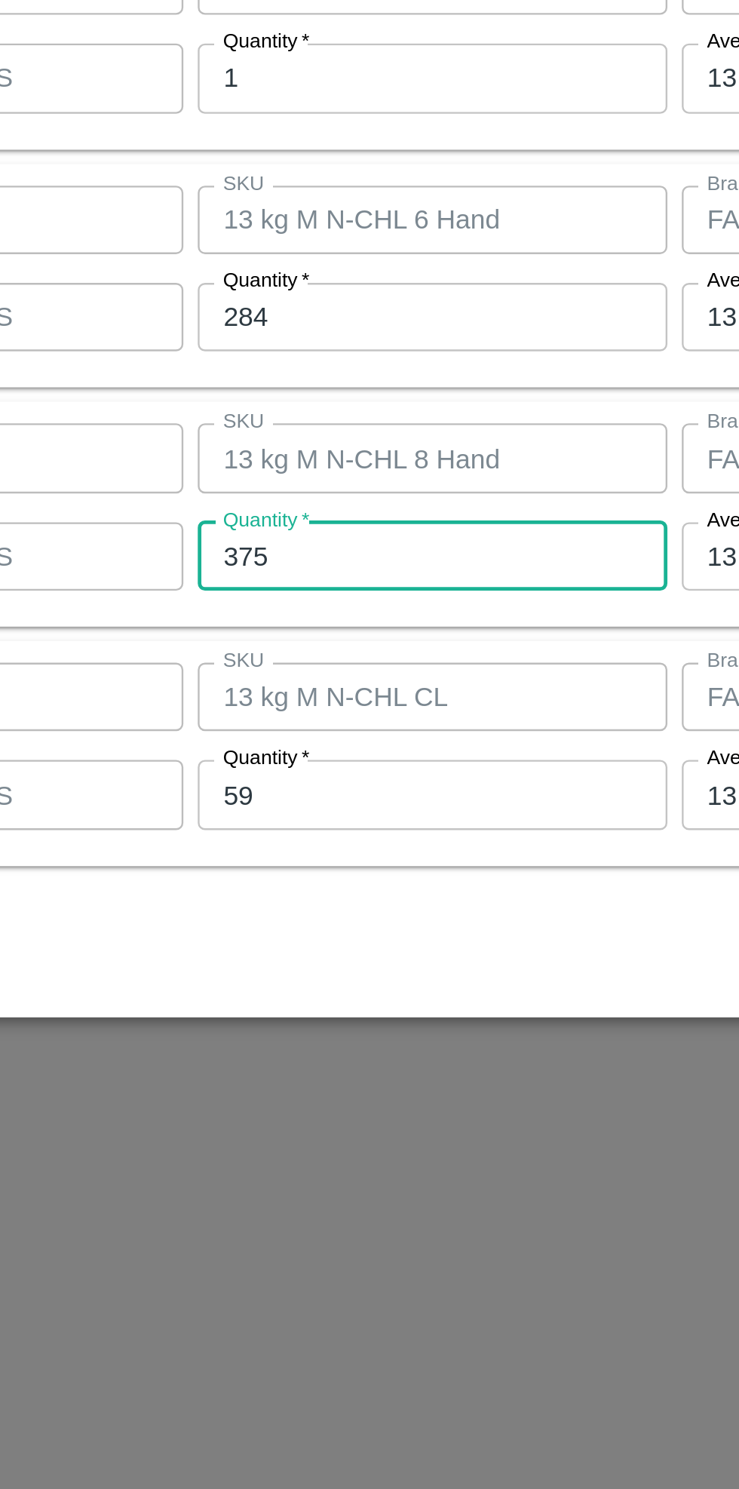
type input "375"
click at [319, 925] on input "59" at bounding box center [342, 922] width 197 height 29
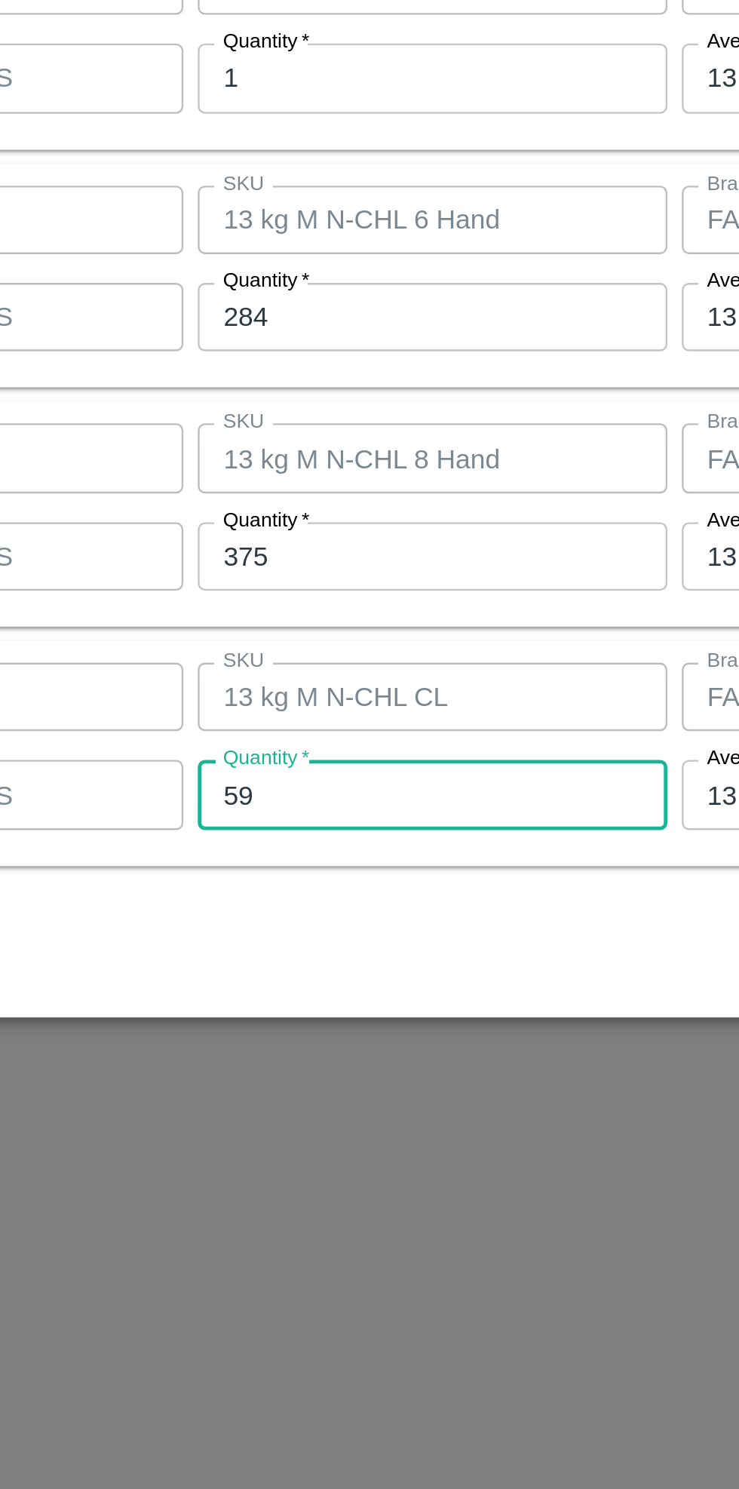
type input "5"
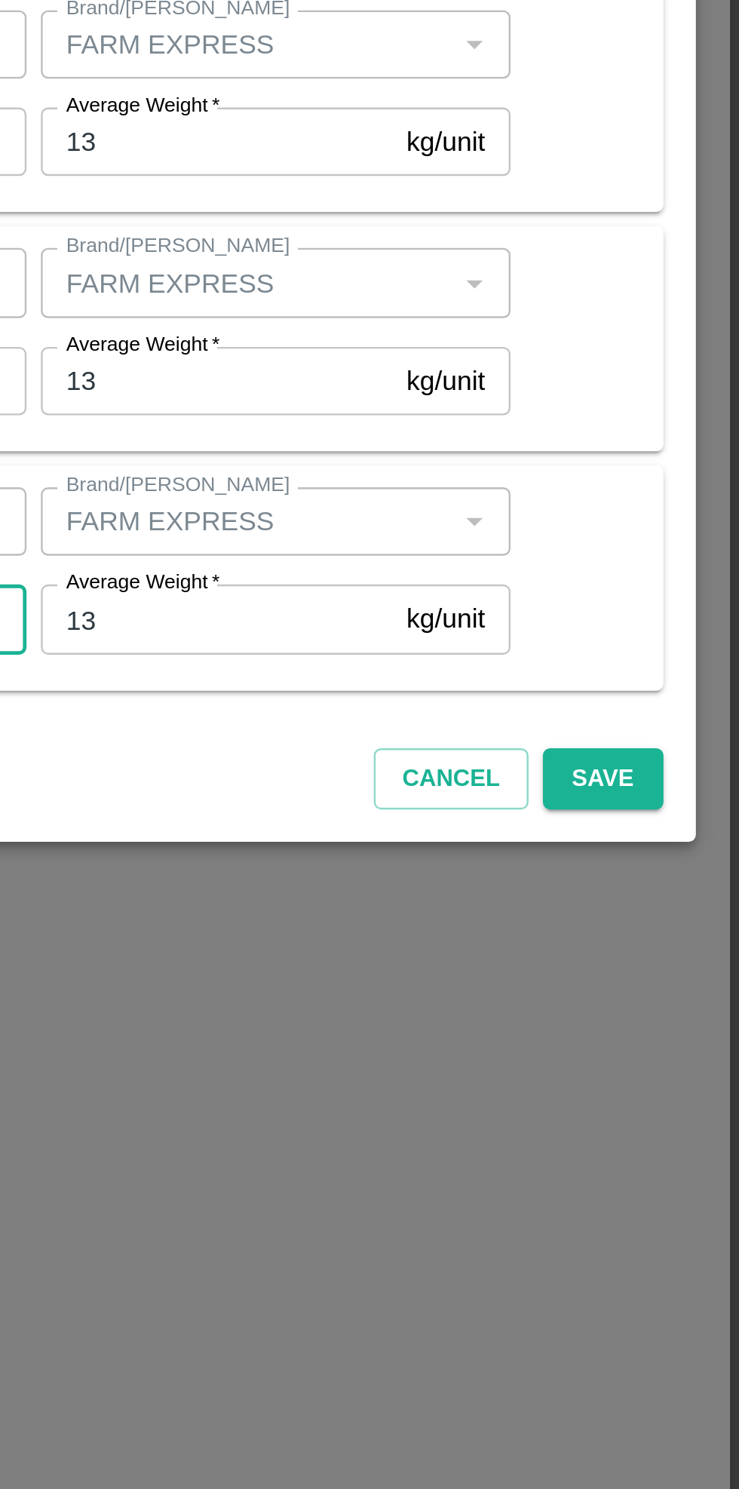
type input "49"
click at [681, 988] on button "Save" at bounding box center [682, 990] width 50 height 26
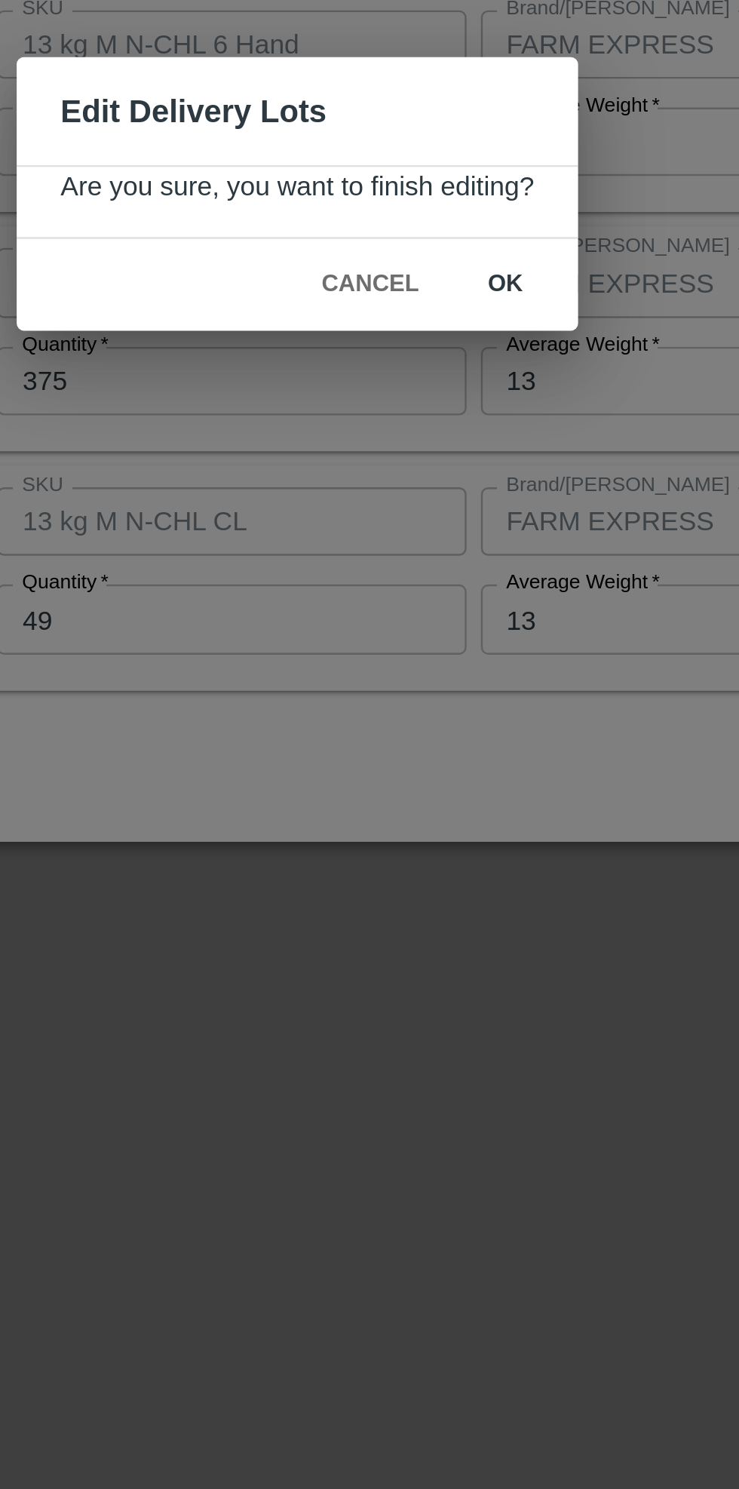
click at [456, 782] on button "ok" at bounding box center [457, 782] width 48 height 26
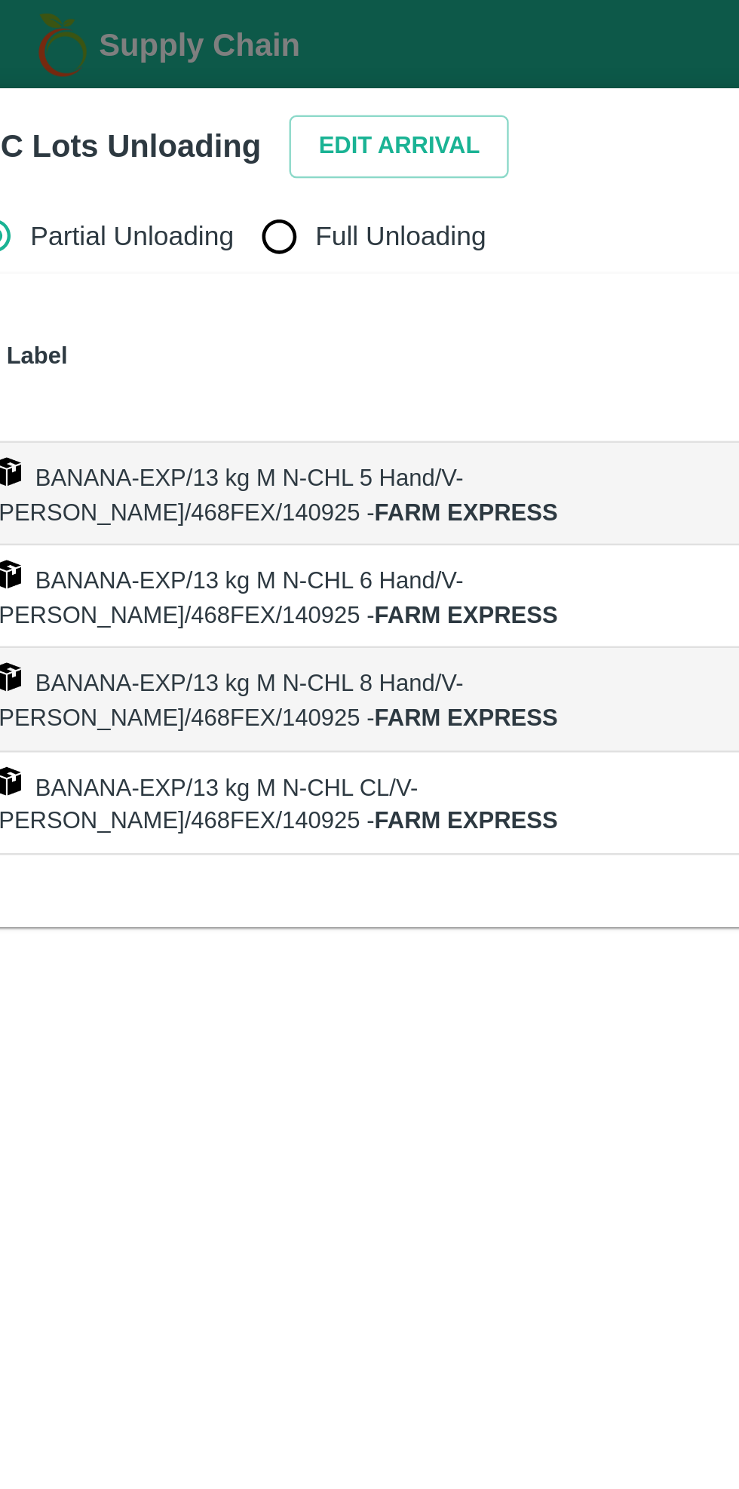
click at [139, 97] on input "Full Unloading" at bounding box center [143, 99] width 30 height 30
radio input "true"
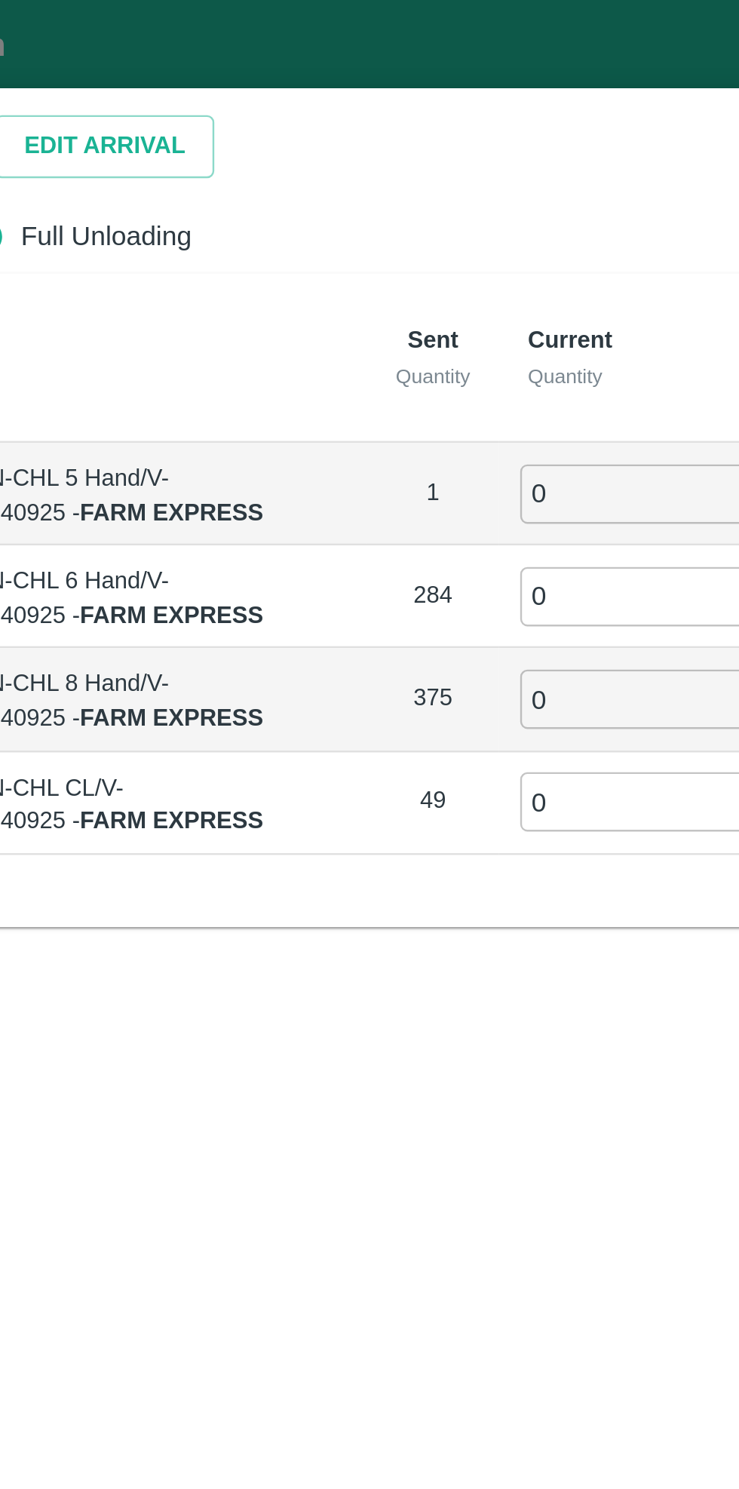
click at [391, 208] on input "0" at bounding box center [422, 207] width 109 height 25
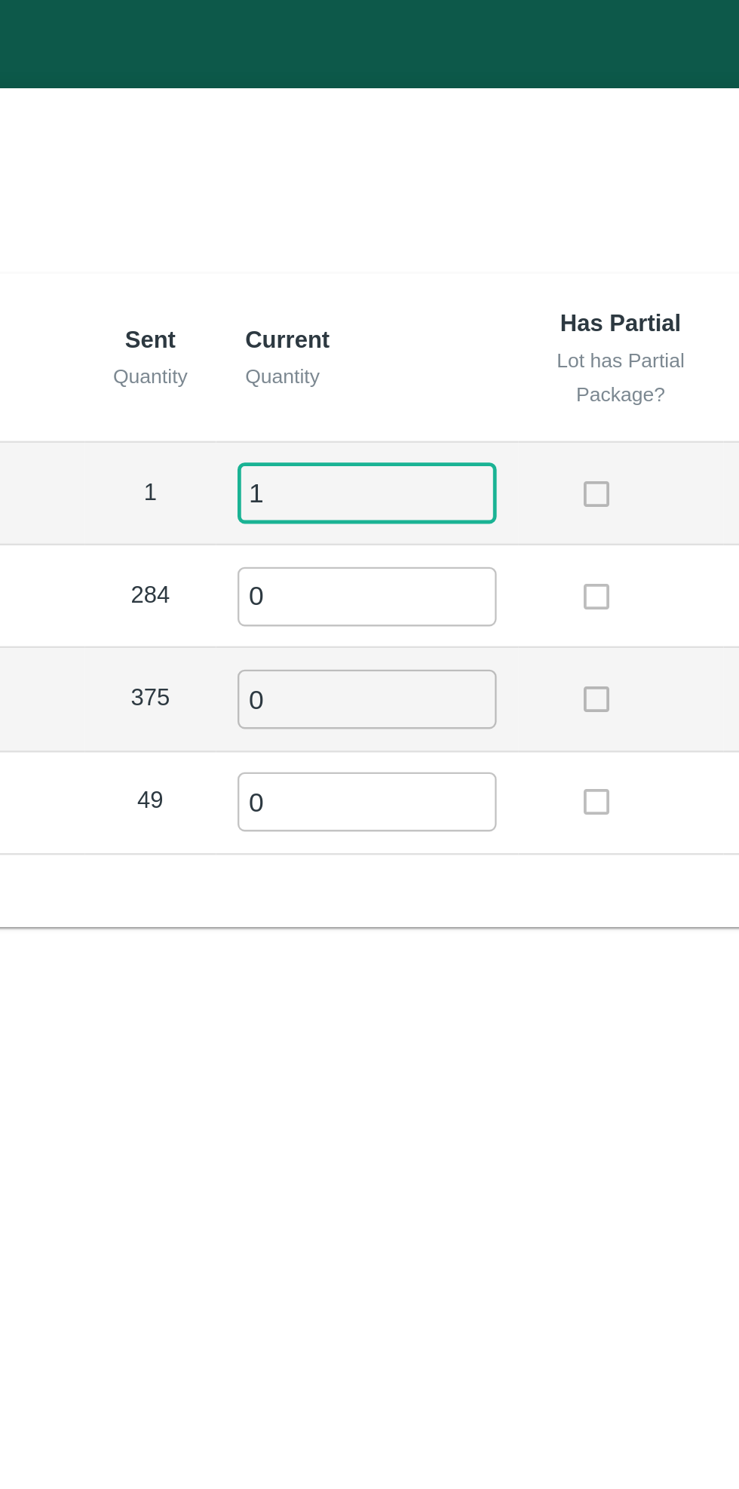
type input "1"
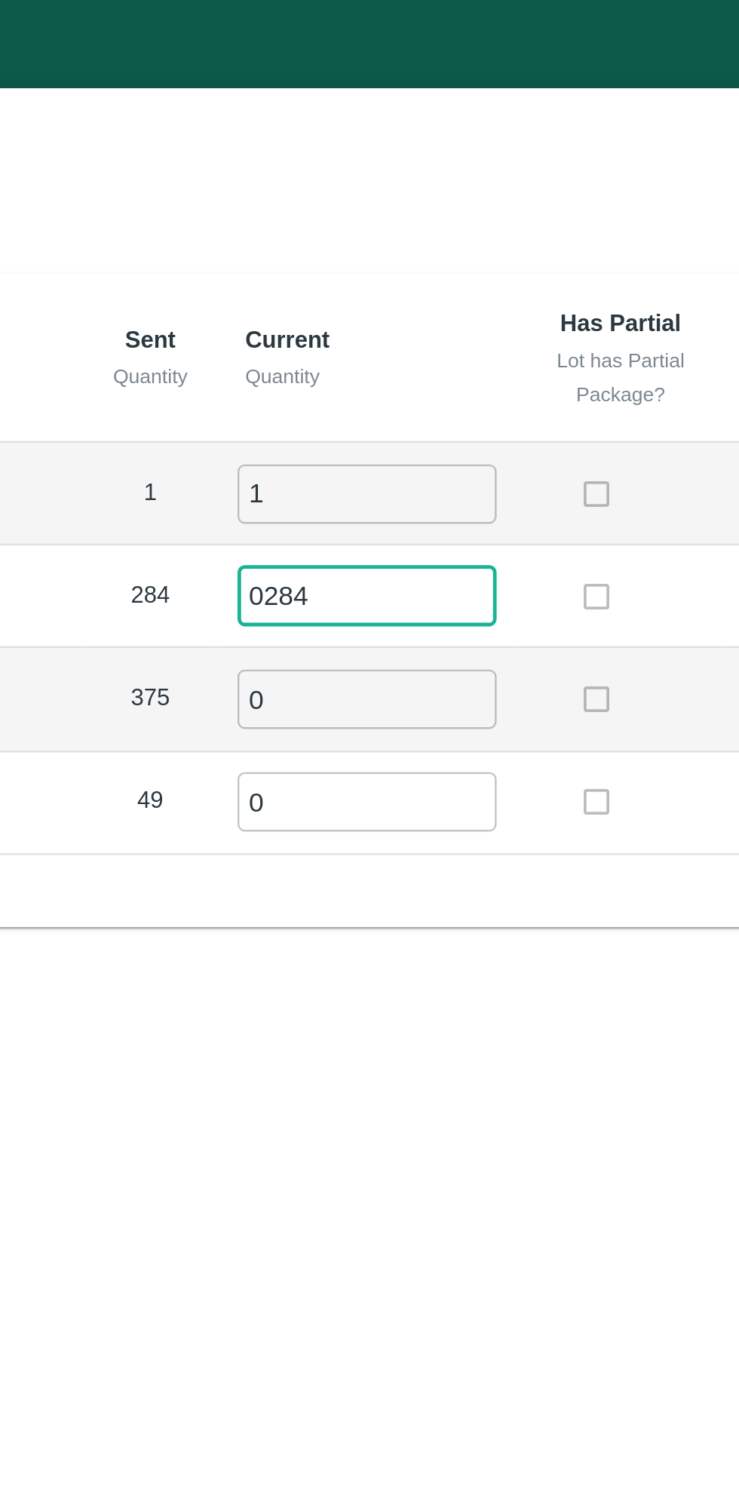
type input "0284"
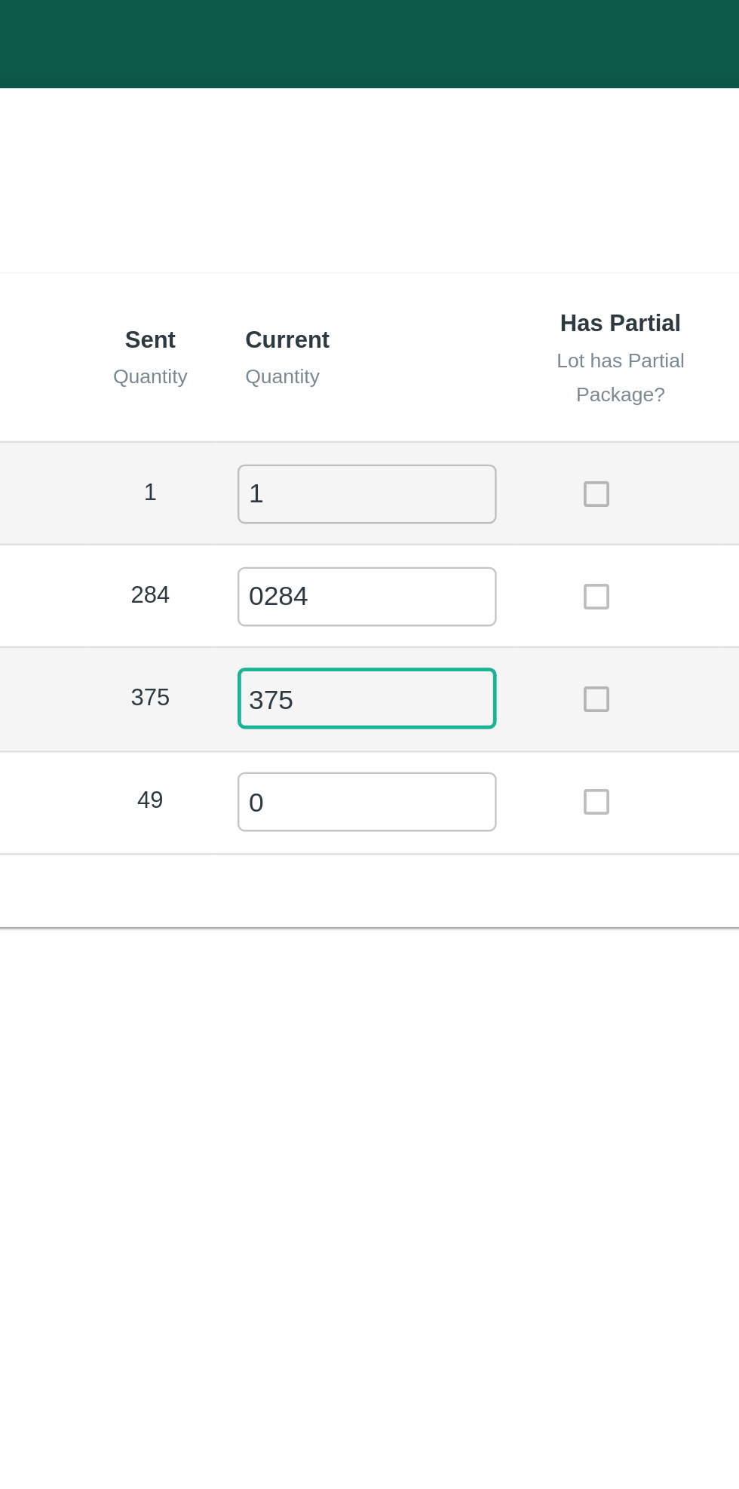
type input "375"
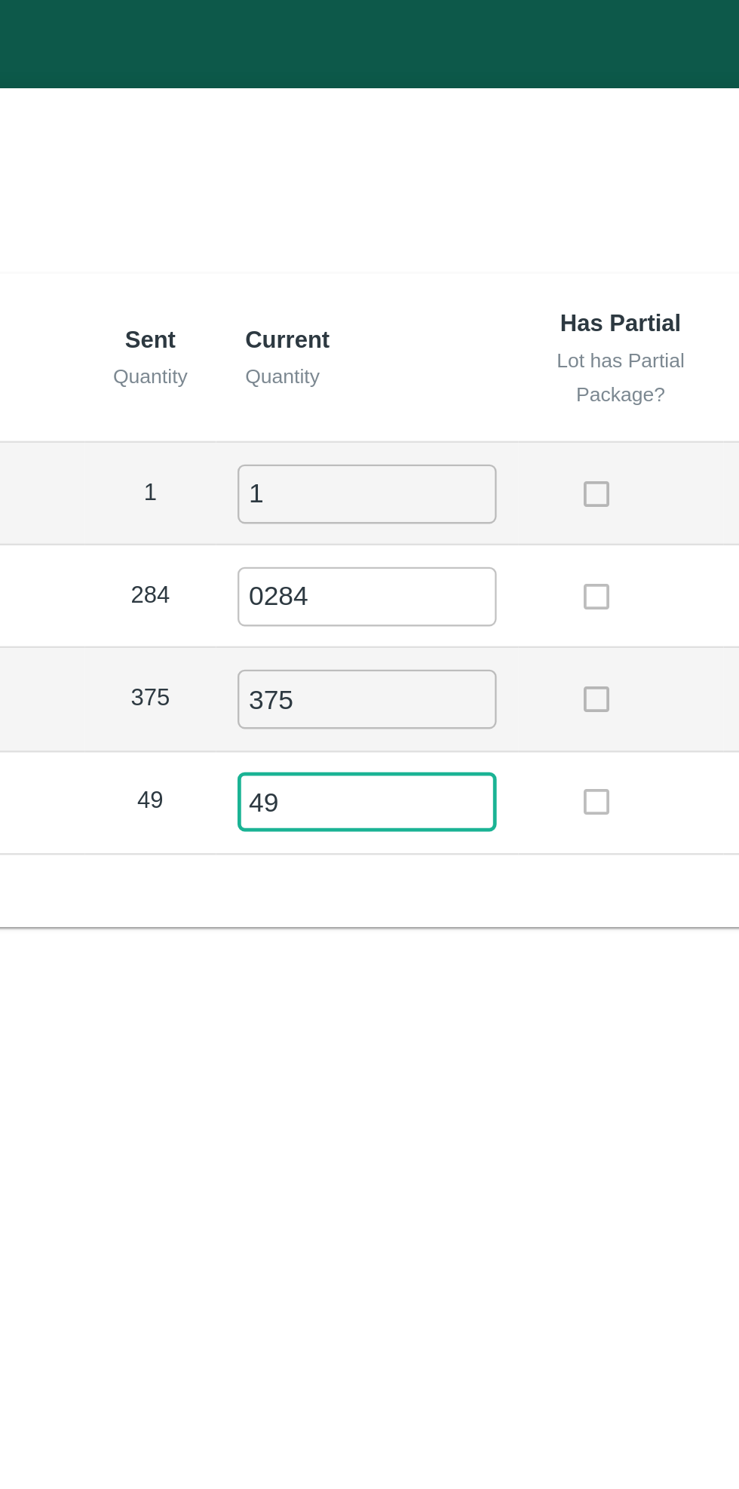
type input "49"
click at [477, 391] on div "Partial Unloading Full Unloading Label Sent Quantity Current Quantity Has Parti…" at bounding box center [369, 741] width 717 height 1326
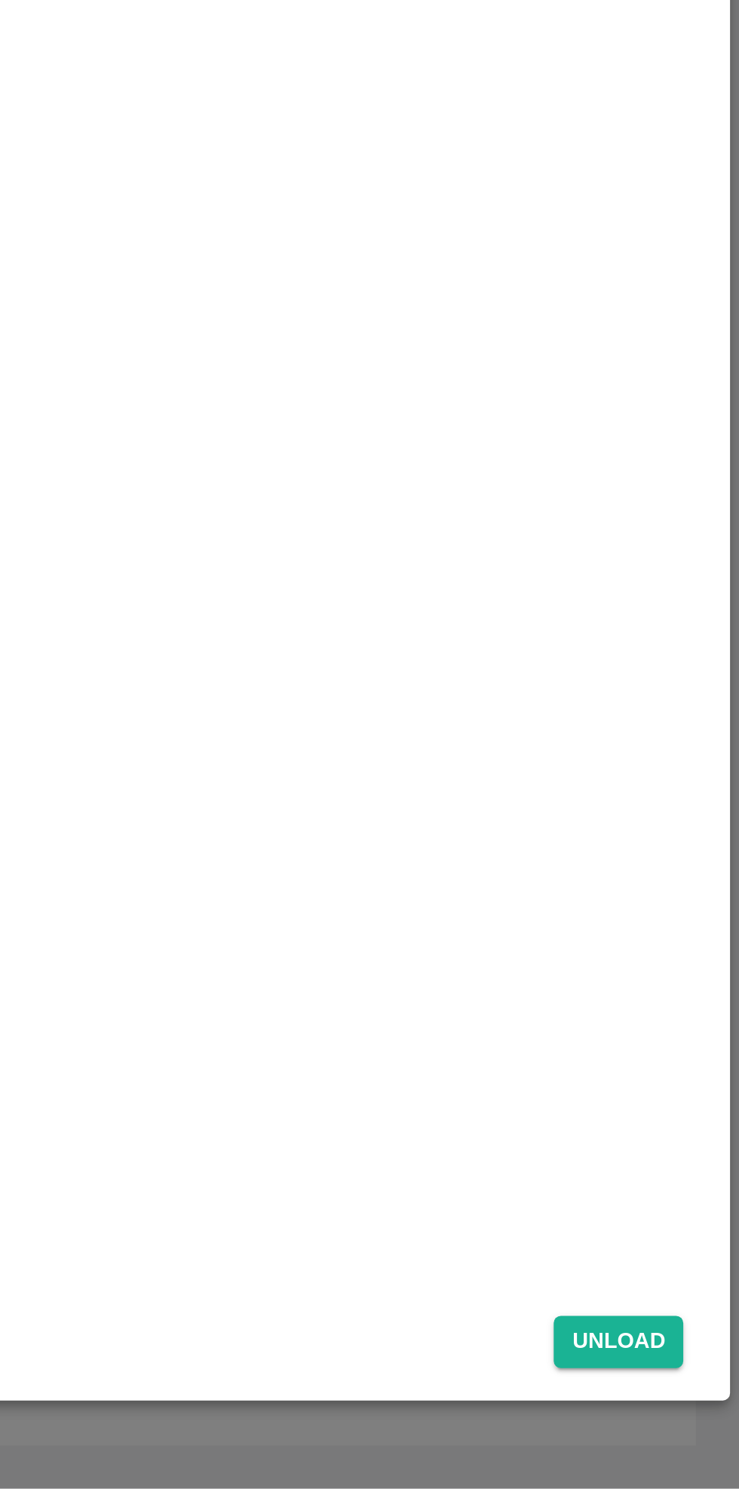
click at [684, 1420] on button "Unload" at bounding box center [689, 1428] width 54 height 22
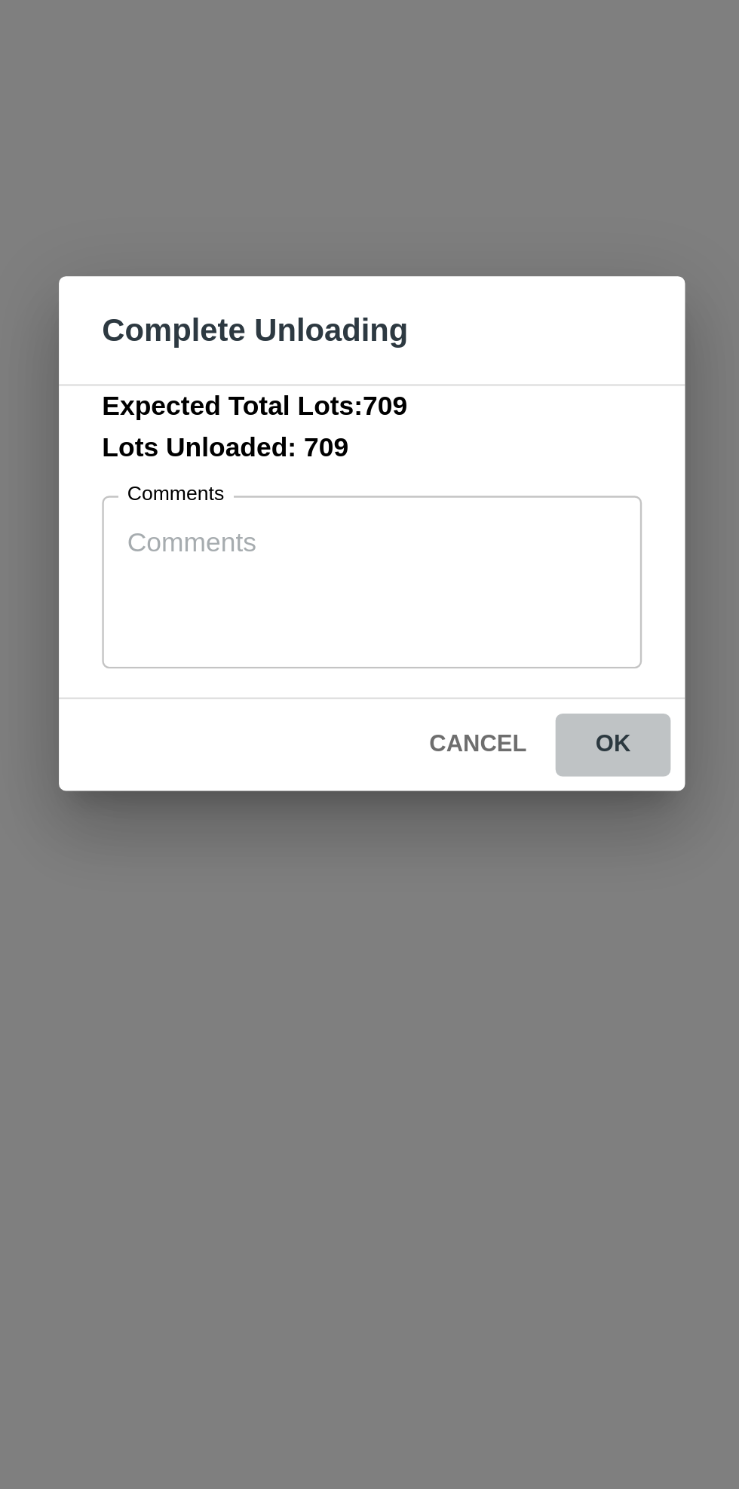
click at [469, 830] on button "ok" at bounding box center [471, 833] width 48 height 26
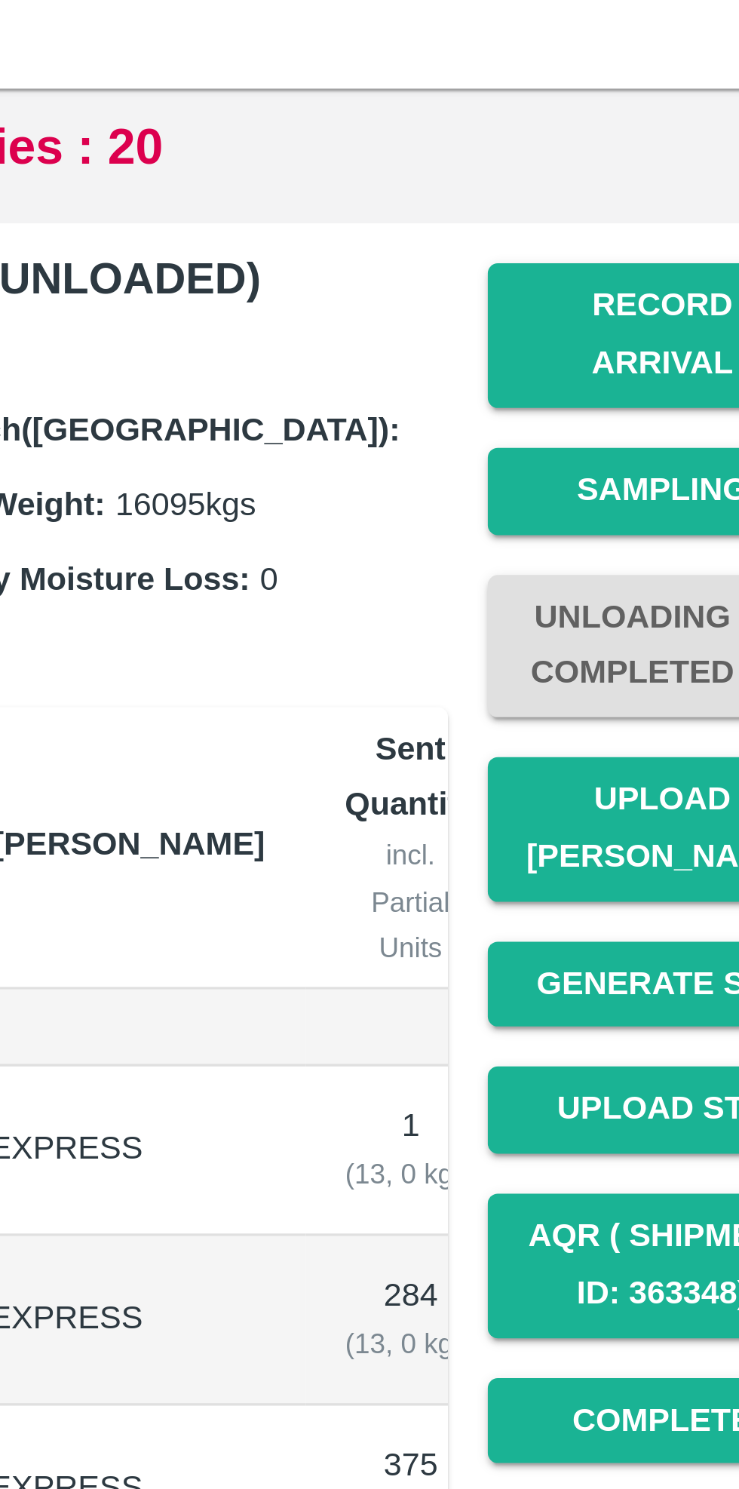
click at [656, 376] on button "Upload Tare Weight" at bounding box center [662, 394] width 106 height 44
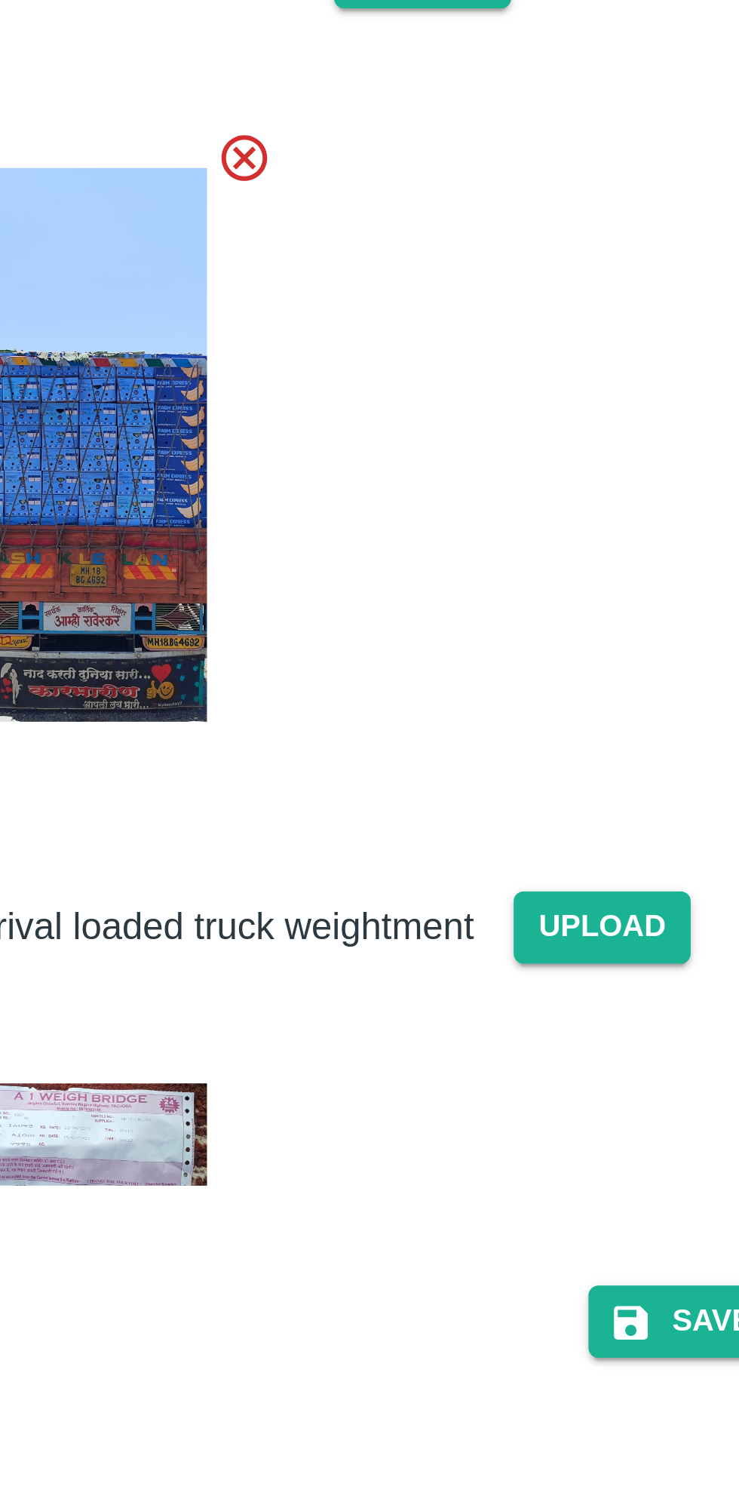
click at [241, 625] on img at bounding box center [247, 623] width 75 height 31
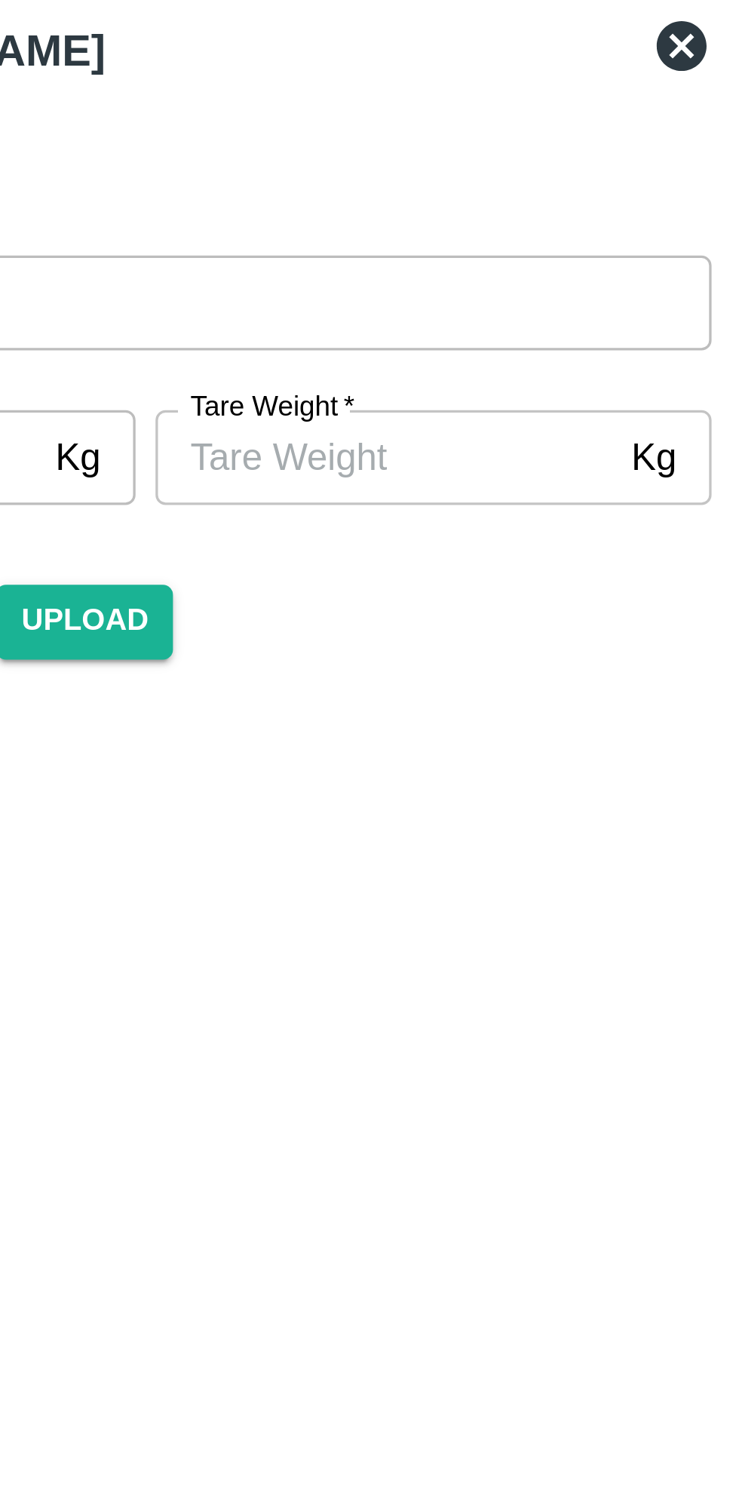
click at [428, 216] on input "Tare Weight   *" at bounding box center [442, 221] width 138 height 29
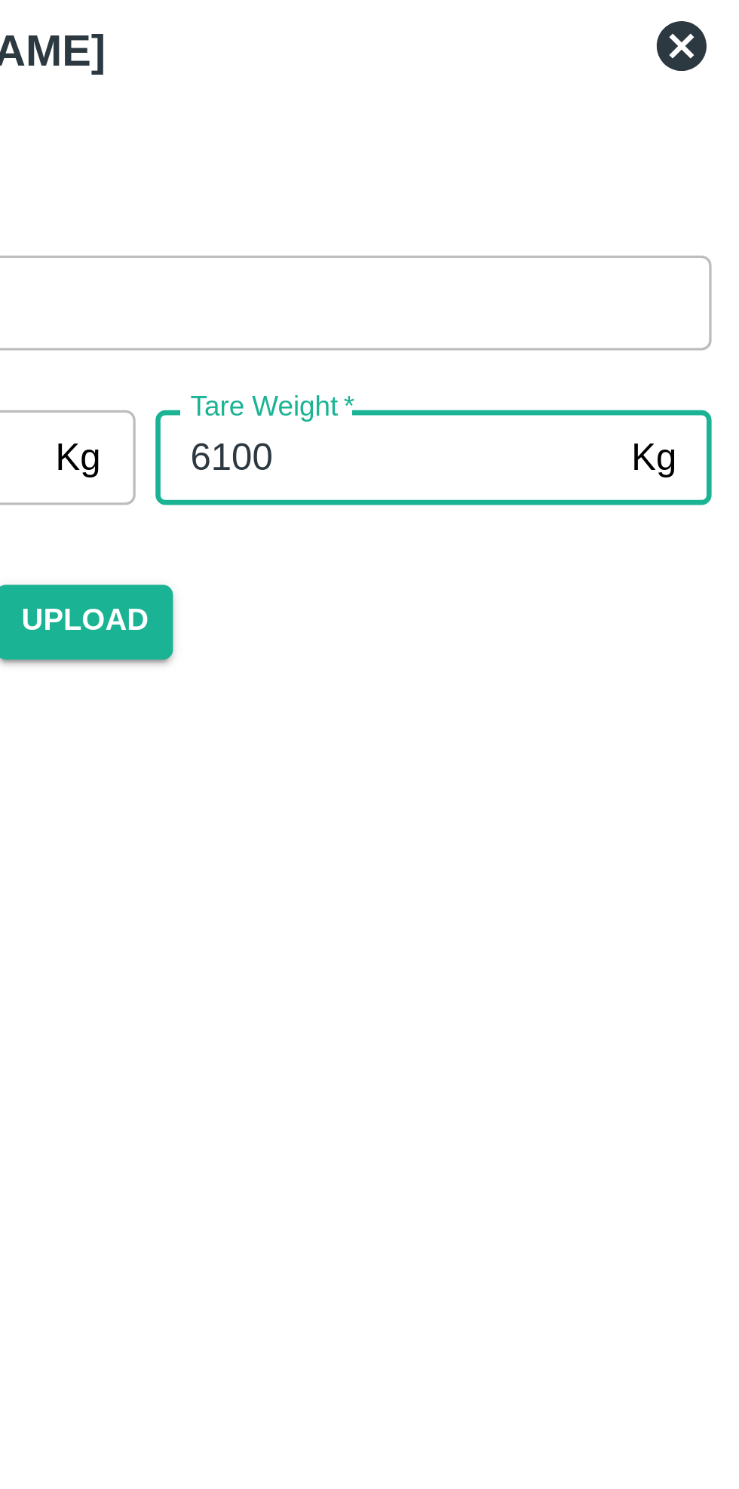
type input "6100"
click at [496, 290] on div "Arrival Truck Images Upload" at bounding box center [363, 374] width 355 height 301
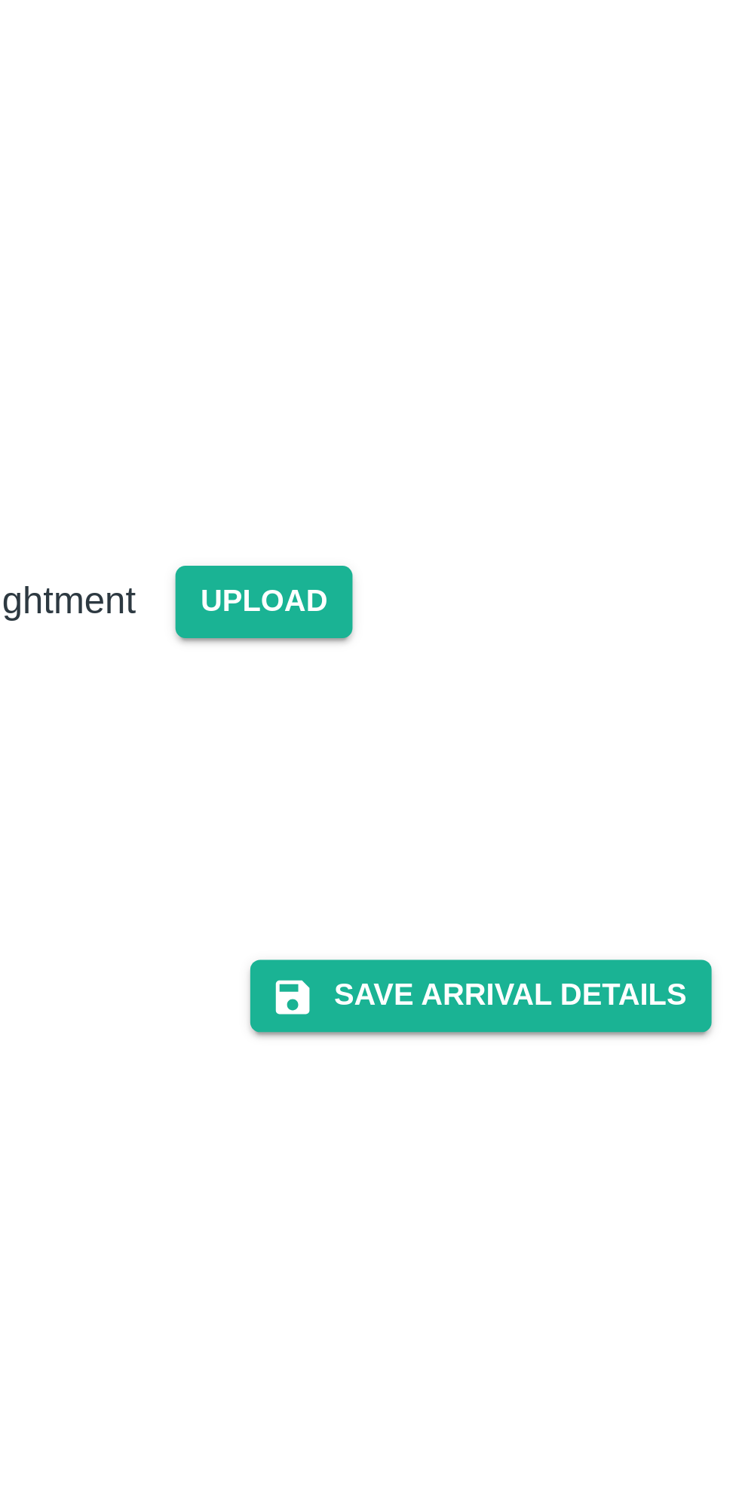
click at [483, 672] on button "Save Arrival Details" at bounding box center [471, 680] width 140 height 22
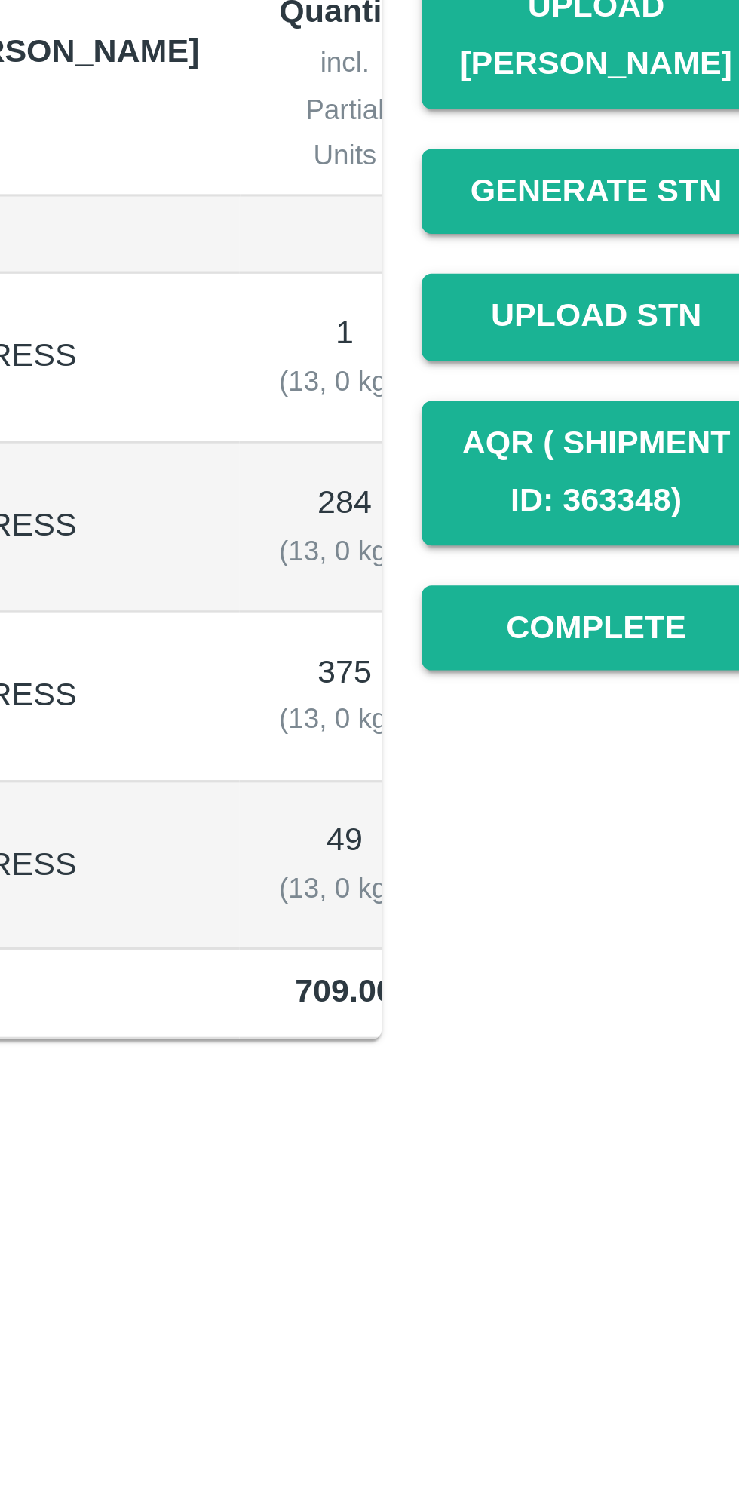
click at [668, 560] on button "Complete" at bounding box center [662, 573] width 106 height 26
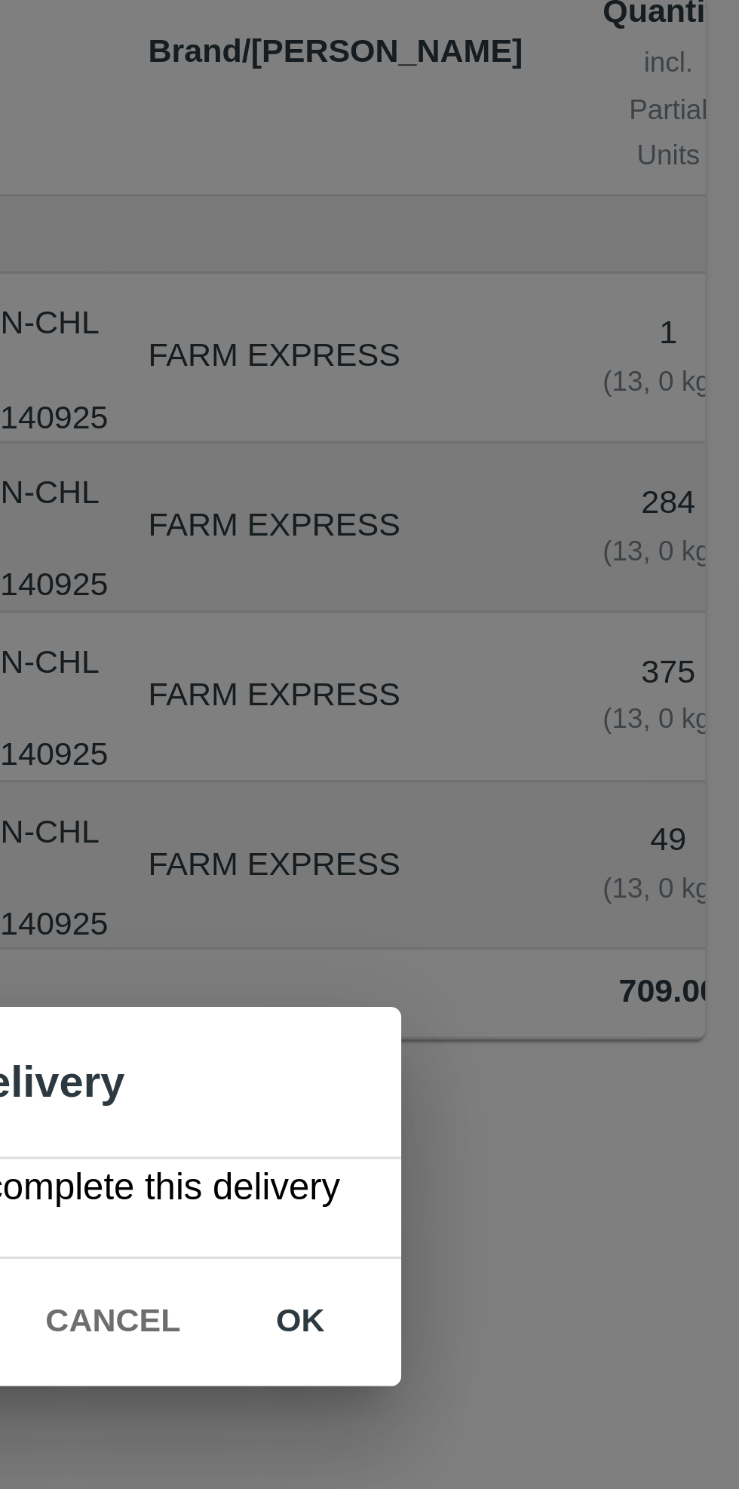
click at [477, 781] on button "ok" at bounding box center [475, 782] width 48 height 26
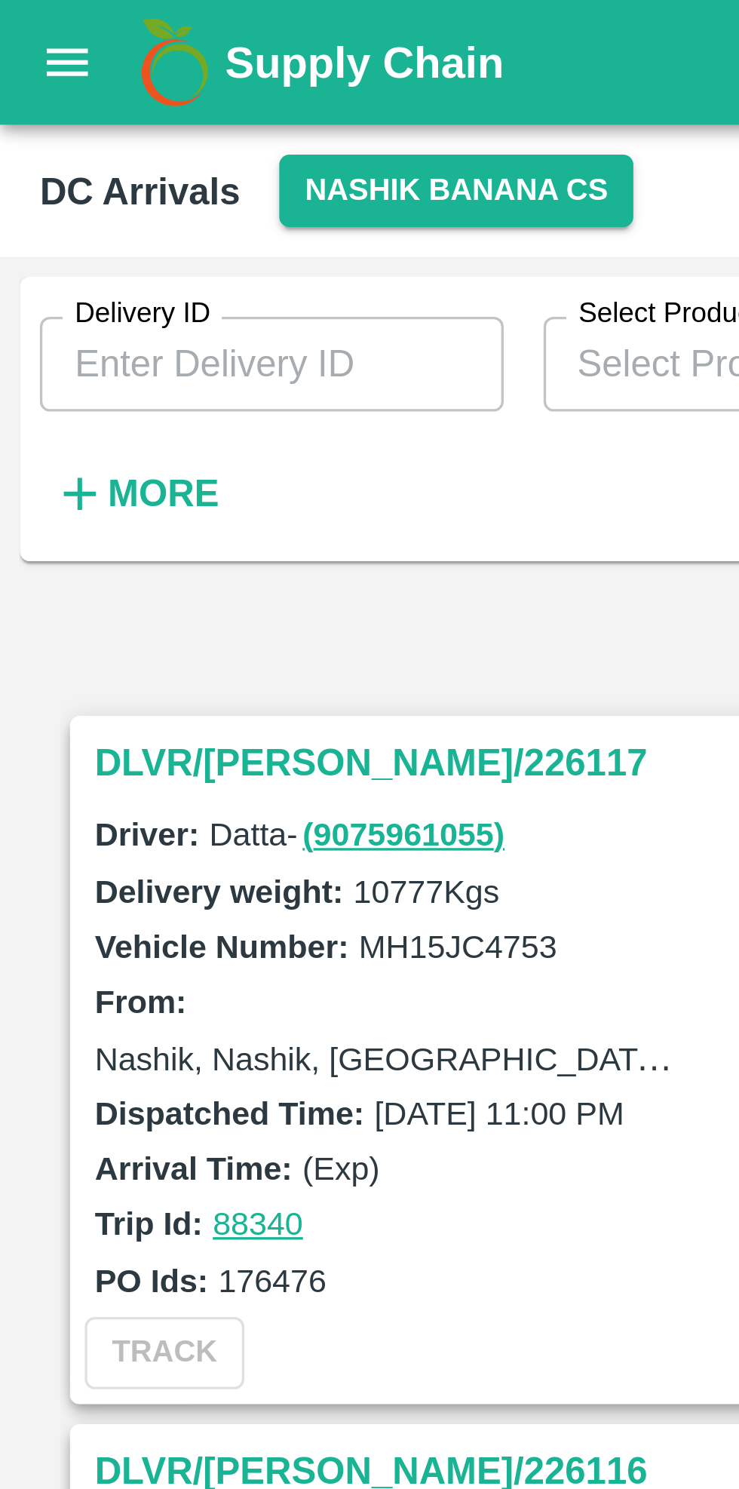
click at [54, 152] on strong "More" at bounding box center [49, 149] width 34 height 12
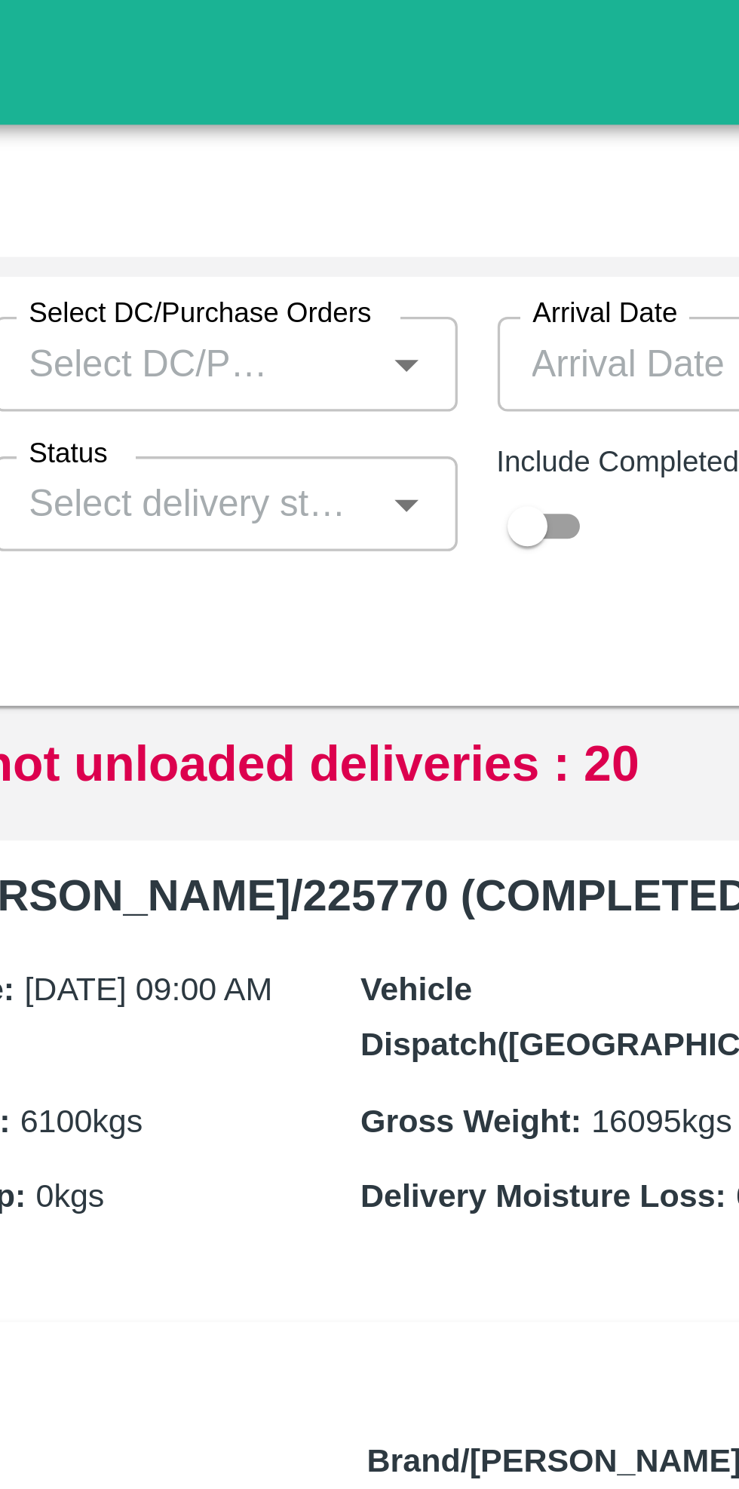
click at [417, 151] on input "Status" at bounding box center [374, 153] width 106 height 20
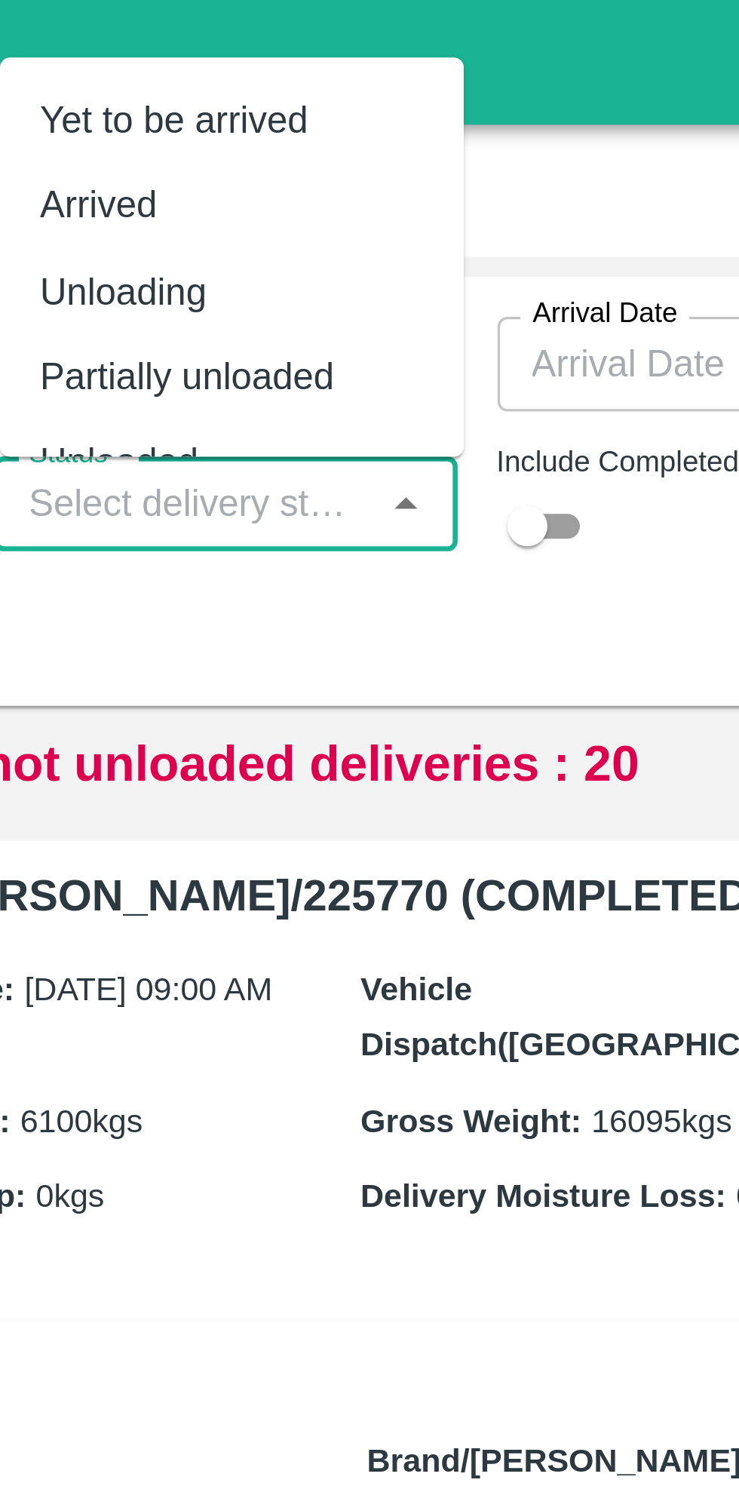
click at [390, 66] on div "Arrived" at bounding box center [388, 62] width 140 height 26
type input "Arrived"
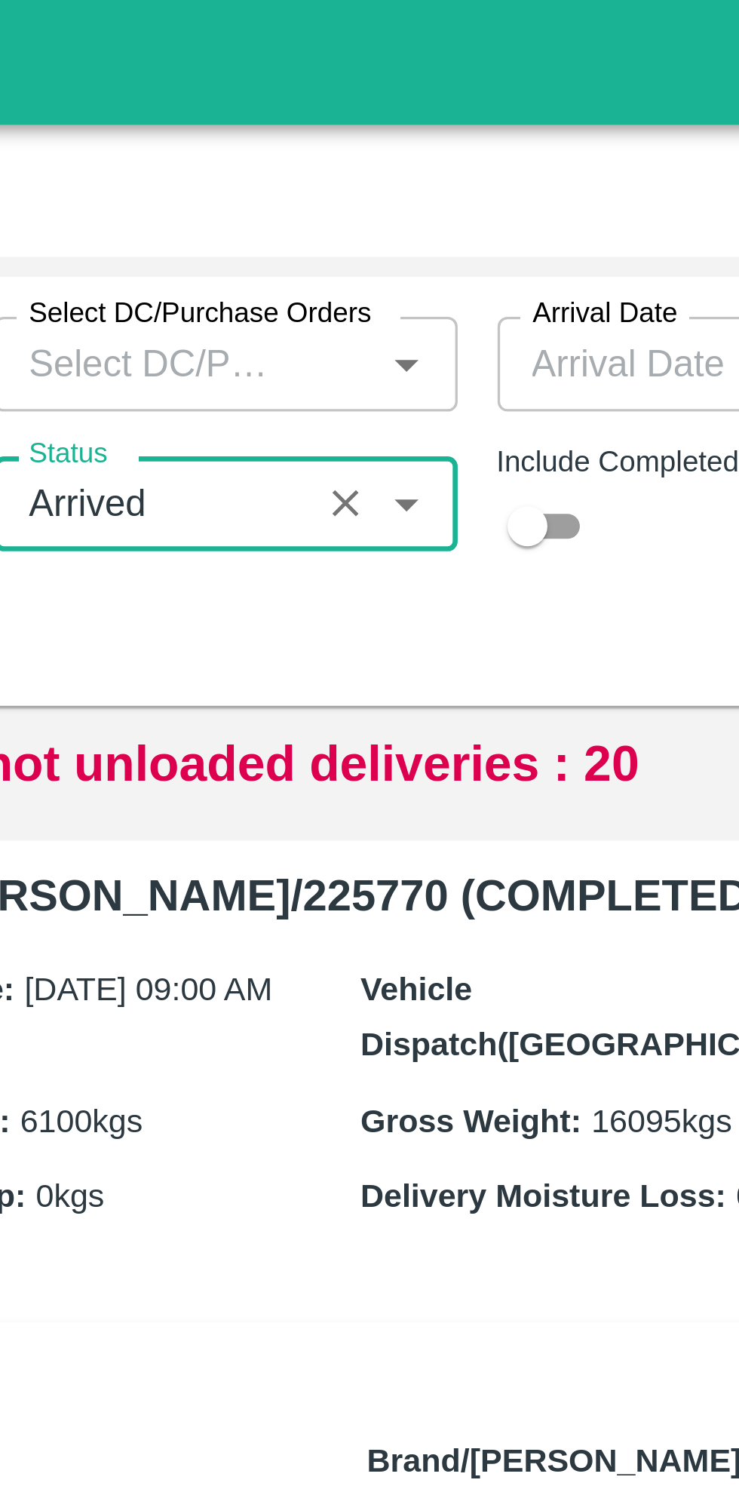
click at [486, 158] on input "checkbox" at bounding box center [477, 159] width 54 height 18
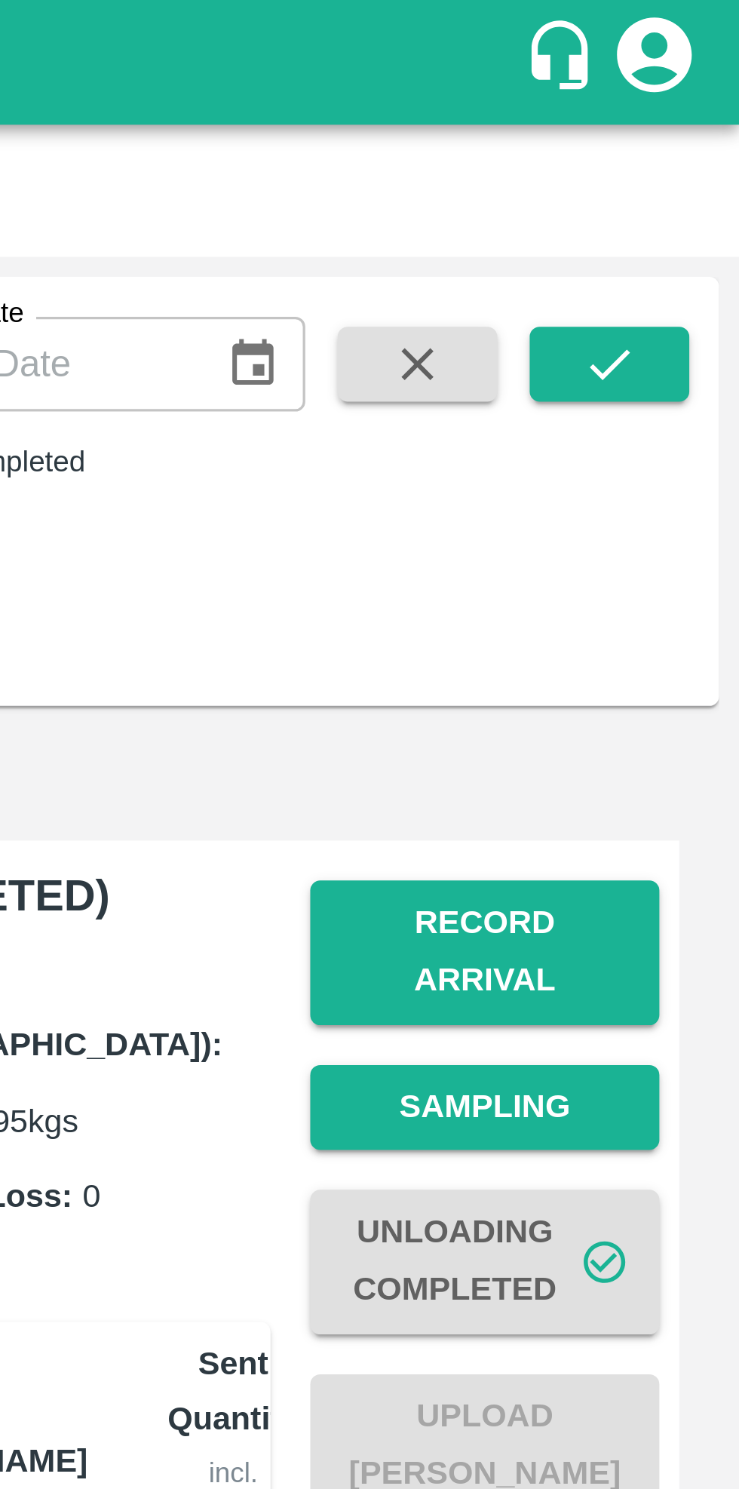
click at [697, 109] on icon "submit" at bounding box center [700, 110] width 17 height 17
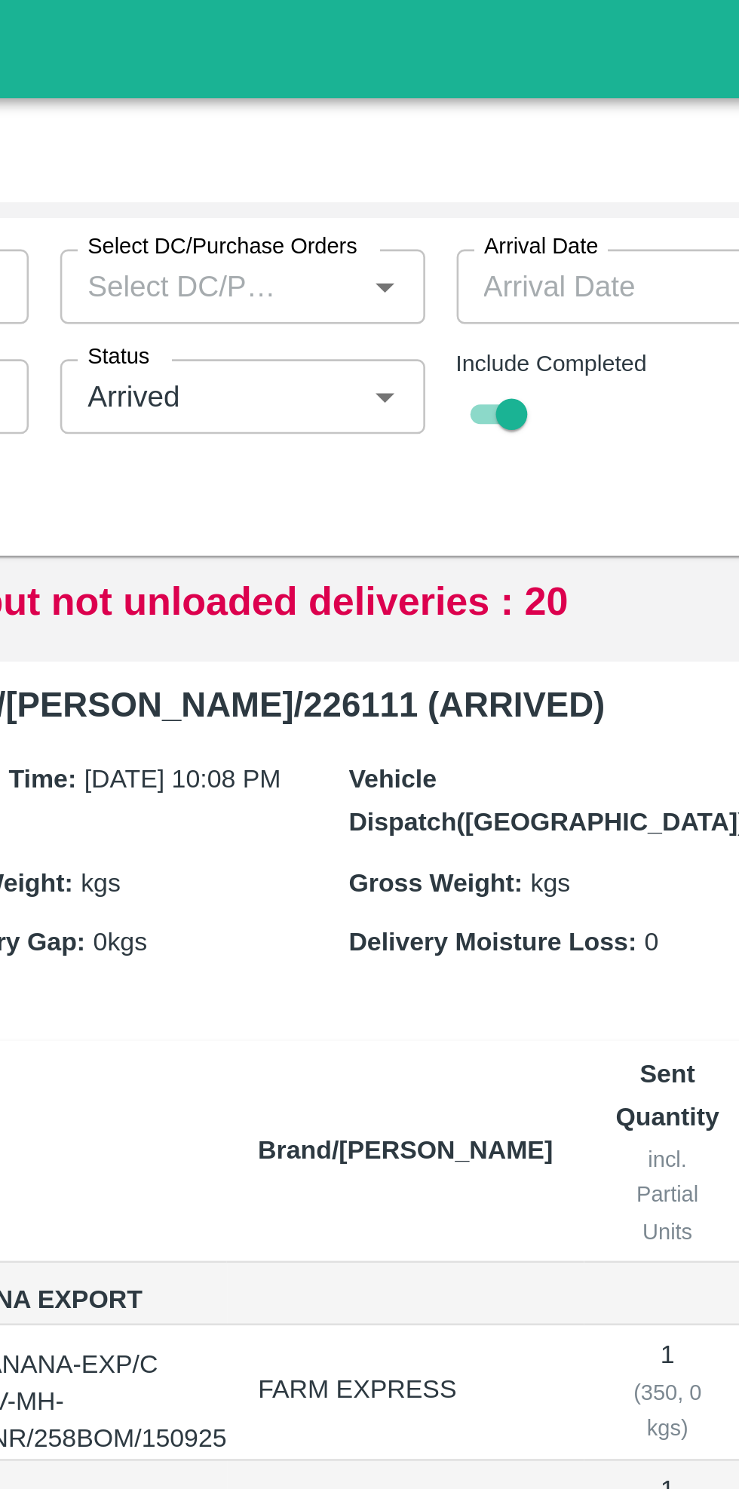
click at [477, 151] on input "checkbox" at bounding box center [489, 159] width 54 height 18
checkbox input "false"
click at [401, 149] on input "Status" at bounding box center [364, 153] width 87 height 20
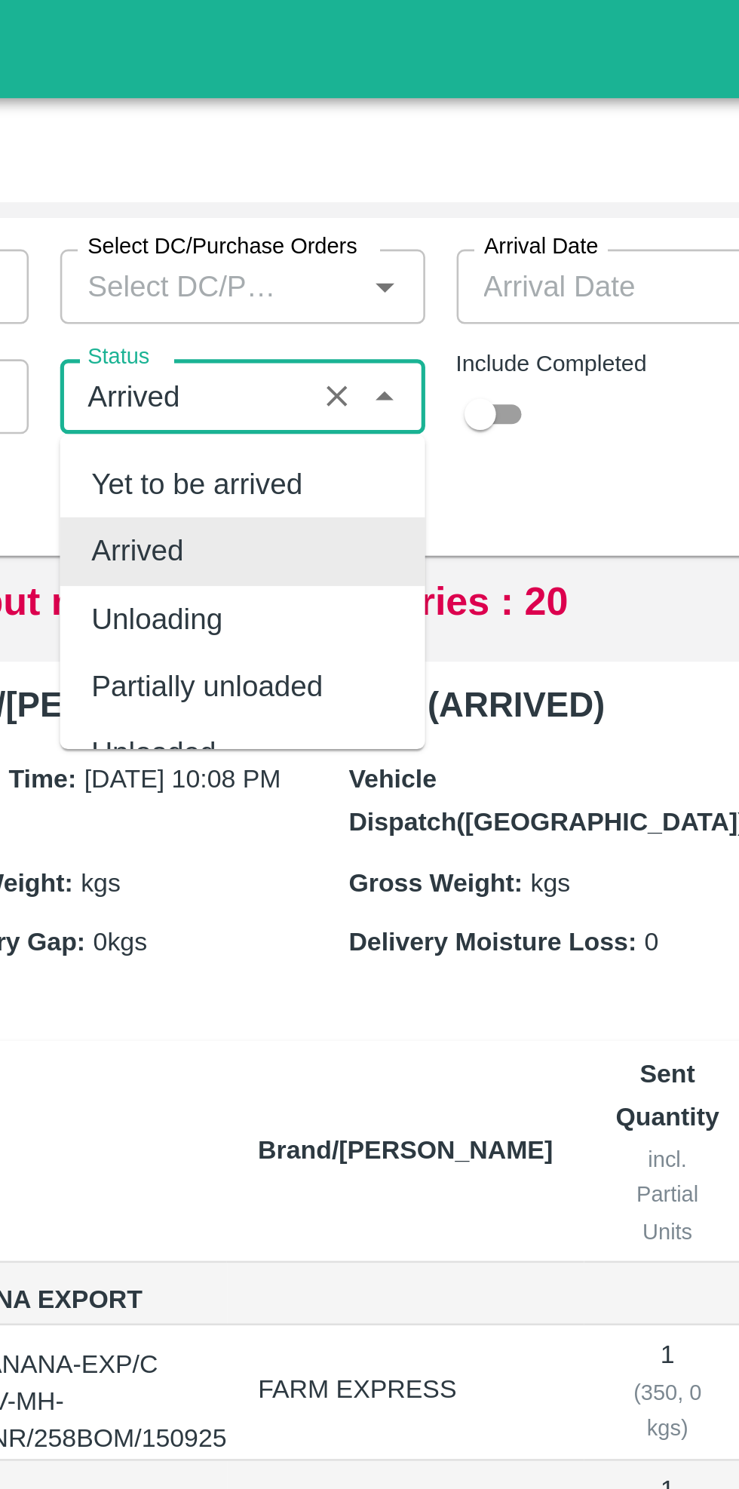
click at [422, 149] on icon "Clear" at bounding box center [423, 153] width 14 height 14
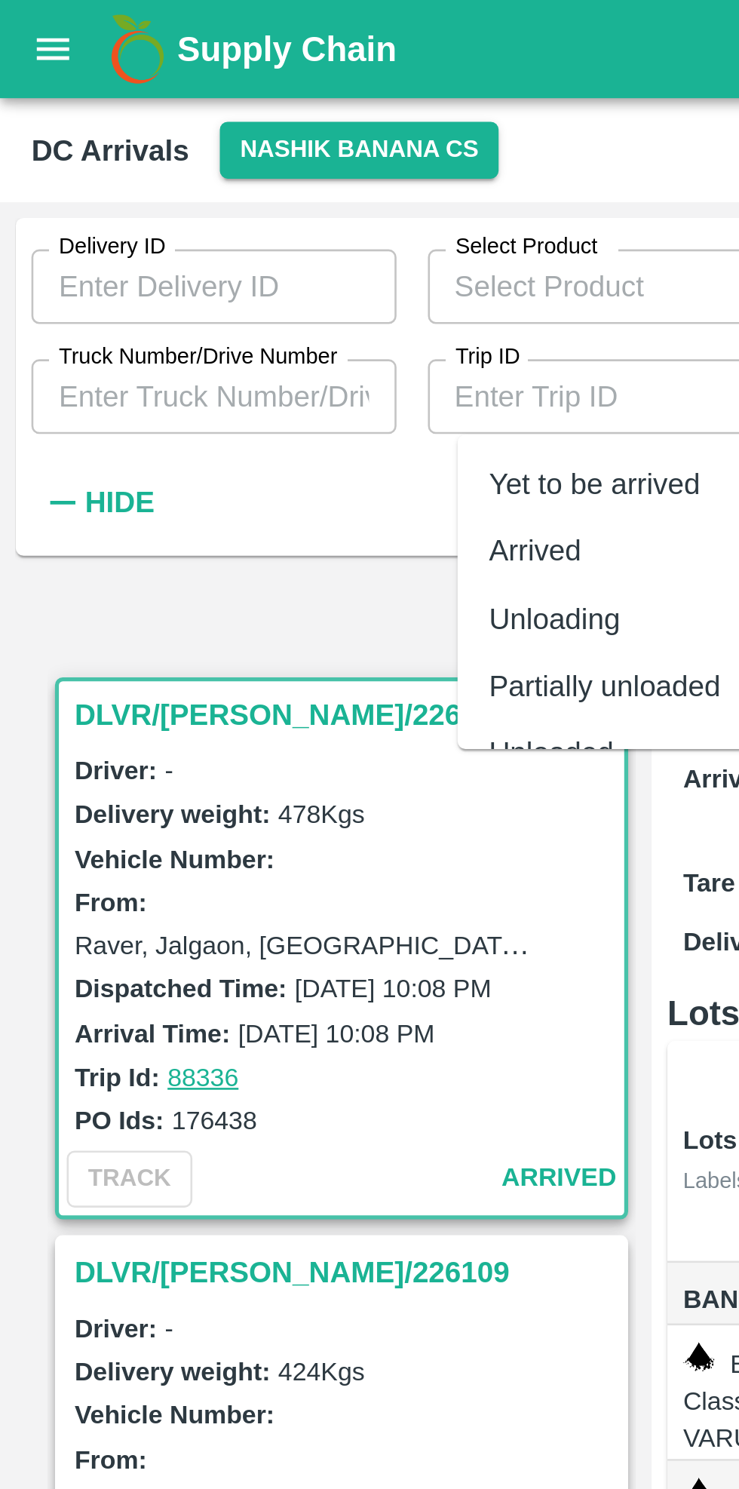
click at [134, 190] on div "Delivery ID Delivery ID Select Product Select Product   * Select DC/Purchase Or…" at bounding box center [304, 145] width 608 height 122
